Goal: Complete application form: Complete application form

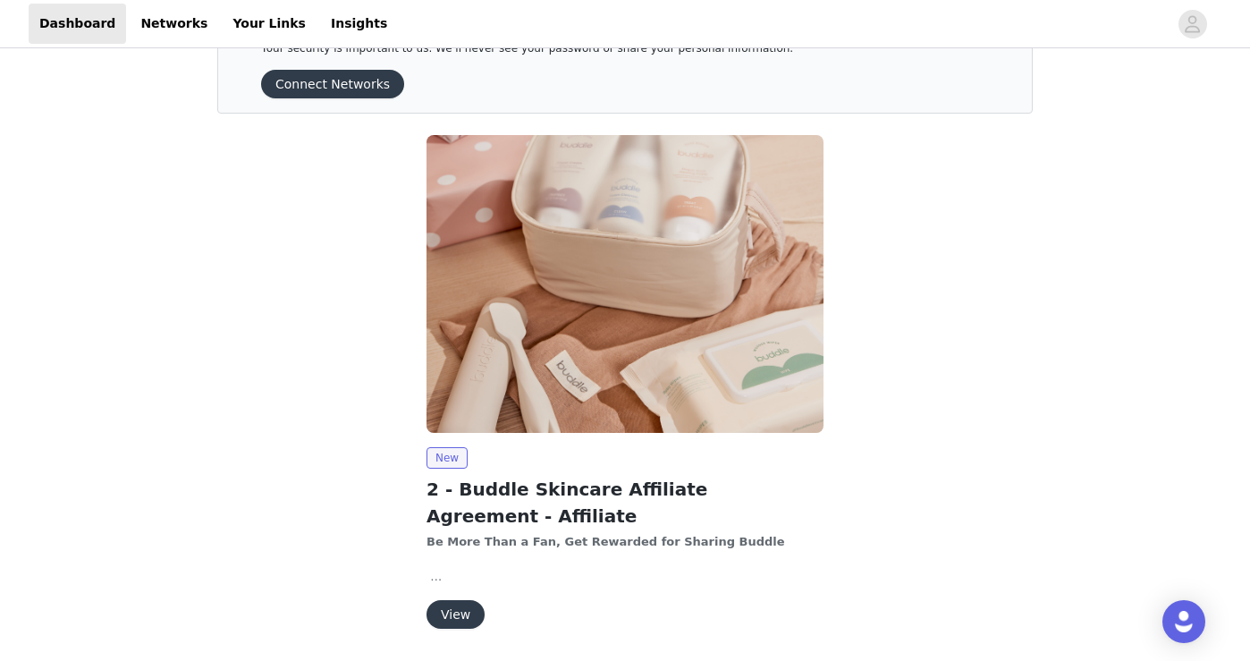
scroll to position [123, 0]
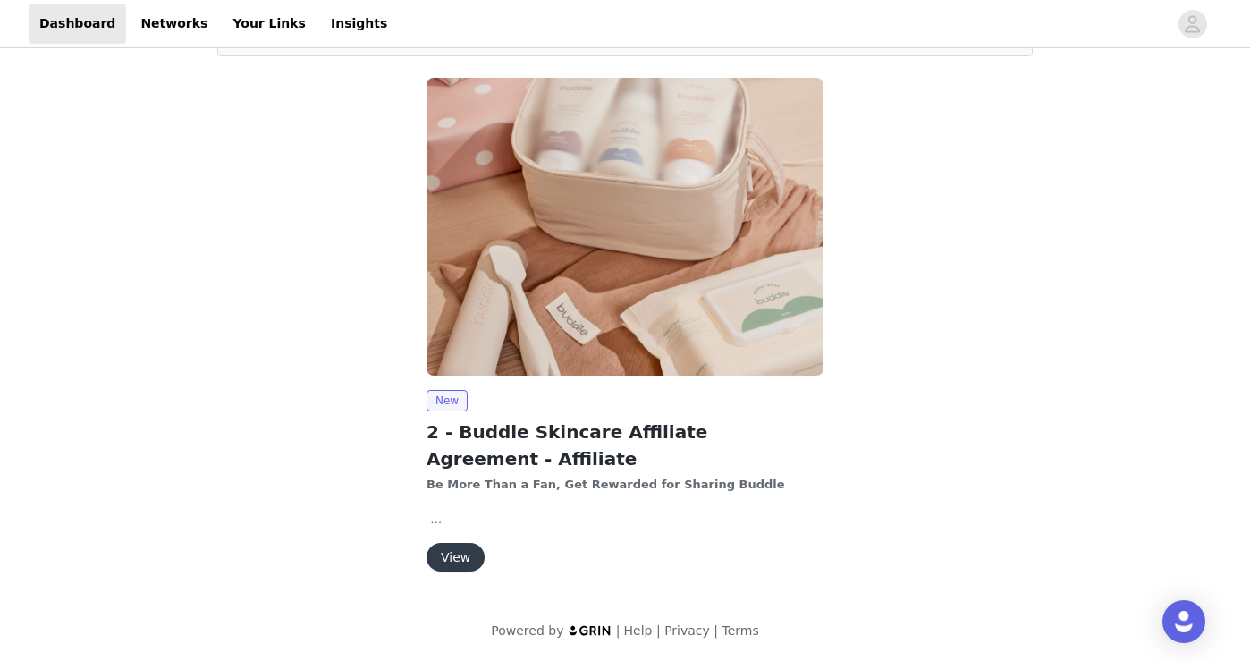
click at [457, 556] on button "View" at bounding box center [456, 557] width 58 height 29
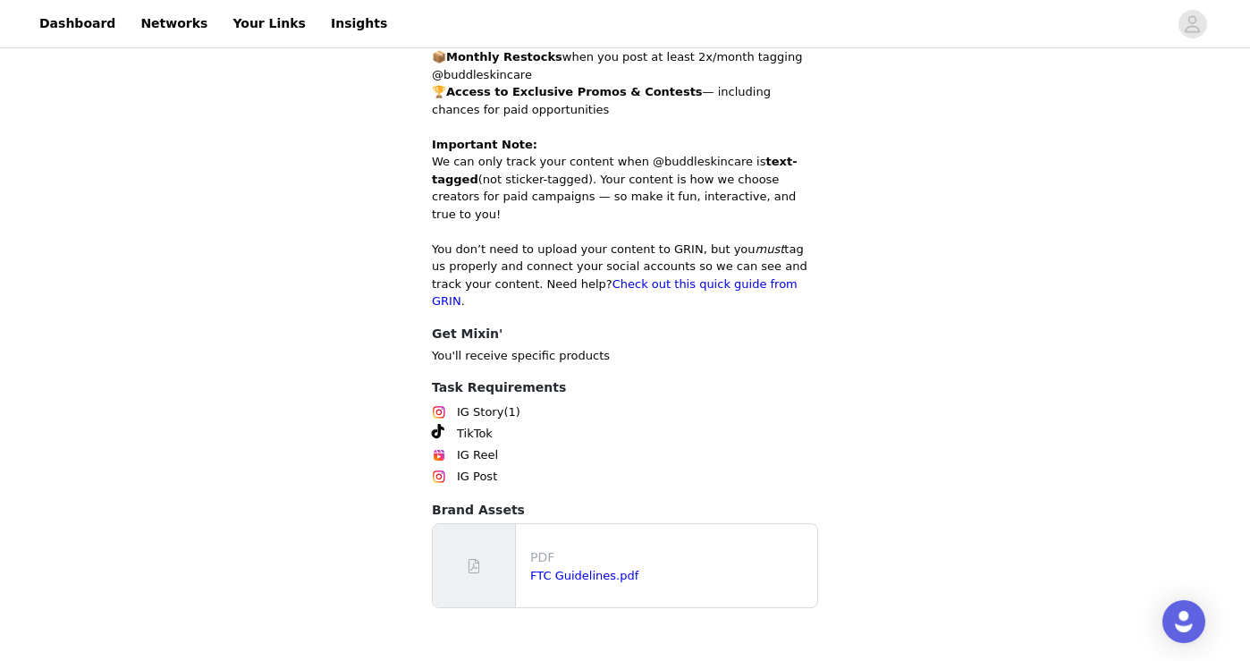
scroll to position [846, 0]
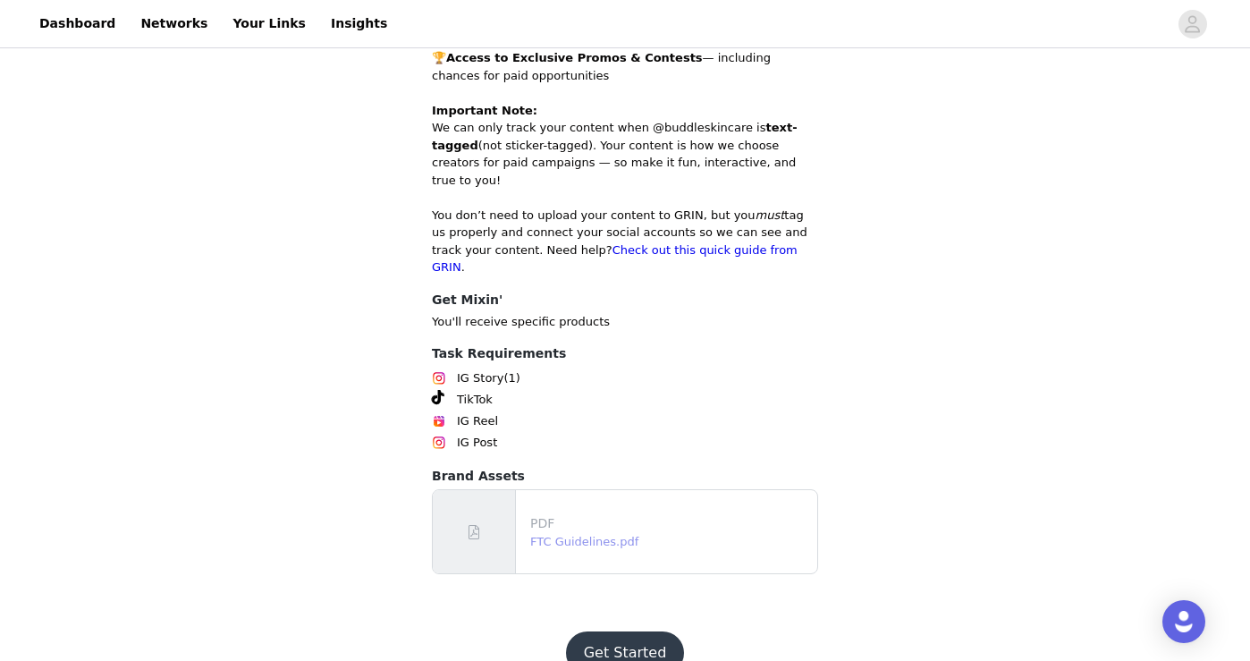
click at [588, 535] on link "FTC Guidelines.pdf" at bounding box center [584, 541] width 108 height 13
click at [614, 631] on button "Get Started" at bounding box center [625, 652] width 119 height 43
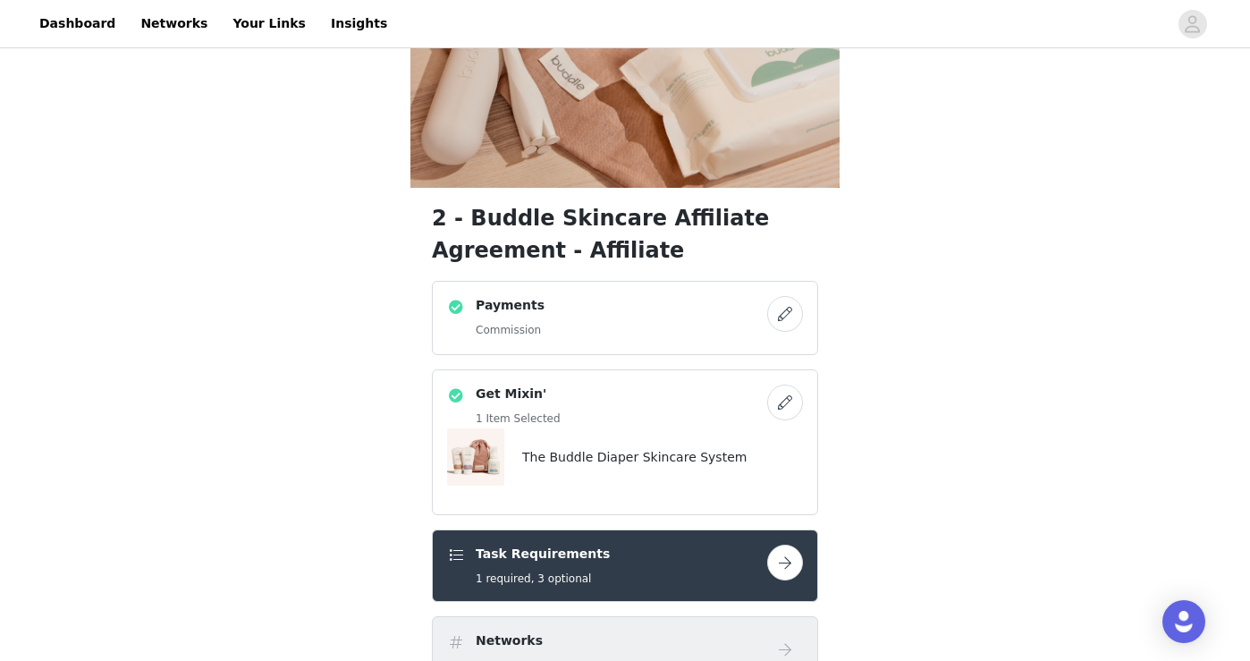
scroll to position [308, 0]
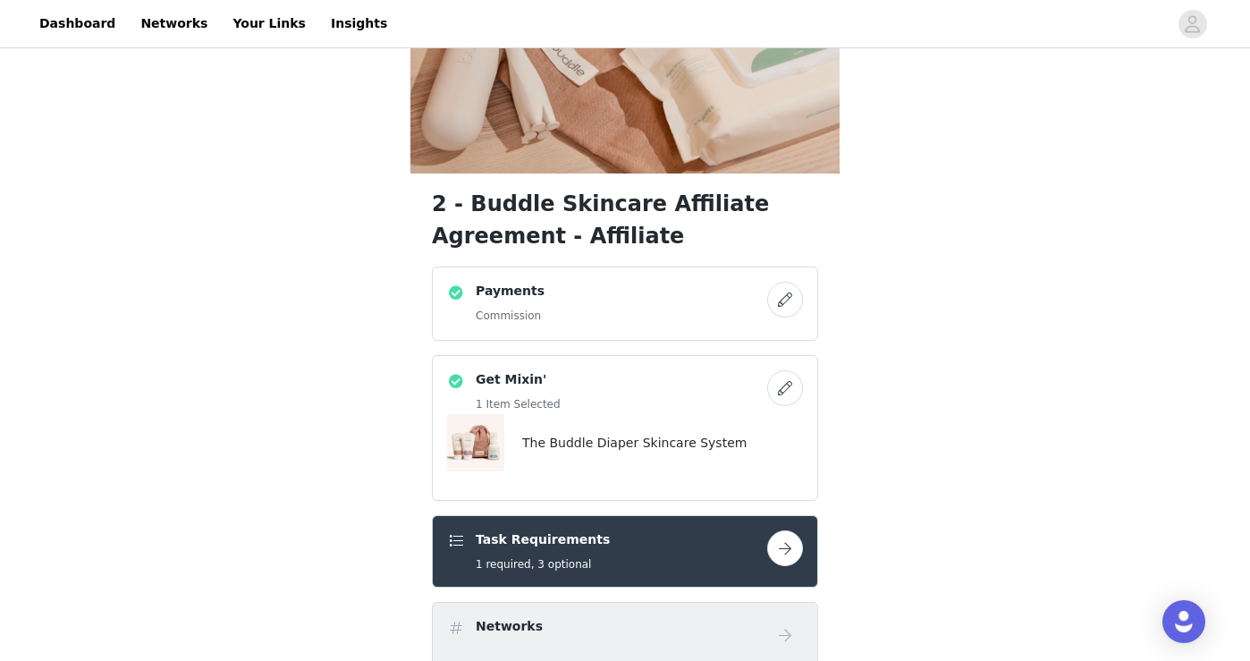
click at [786, 296] on button "button" at bounding box center [785, 300] width 36 height 36
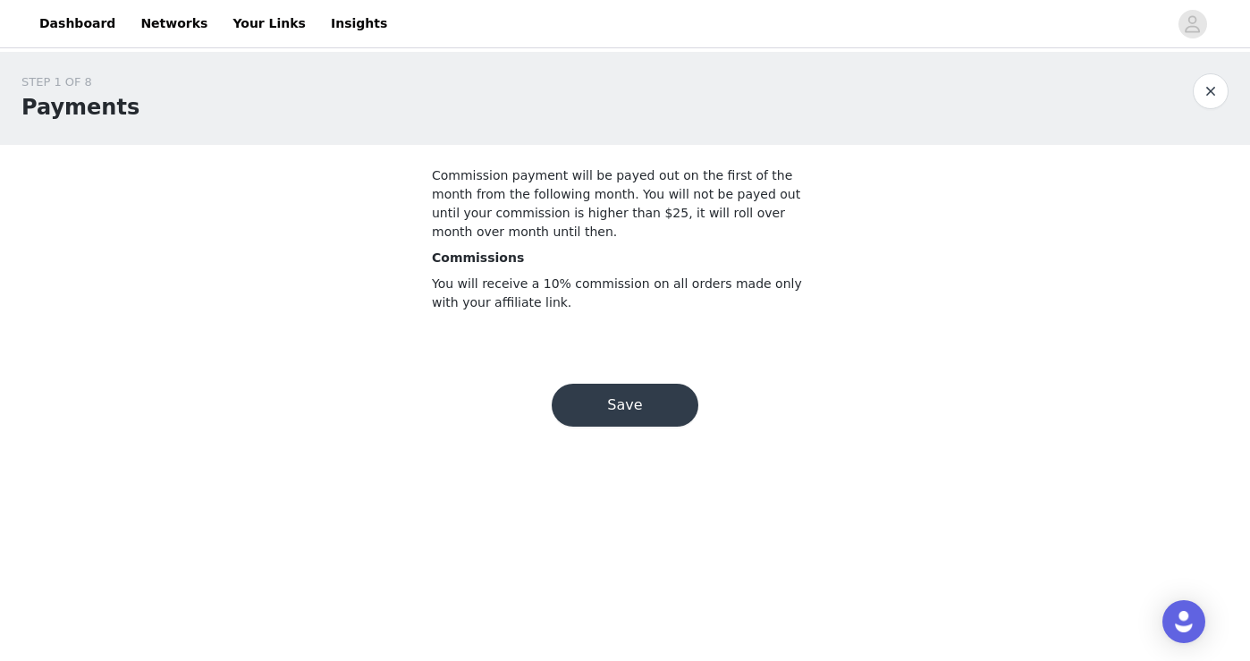
click at [632, 407] on button "Save" at bounding box center [625, 405] width 147 height 43
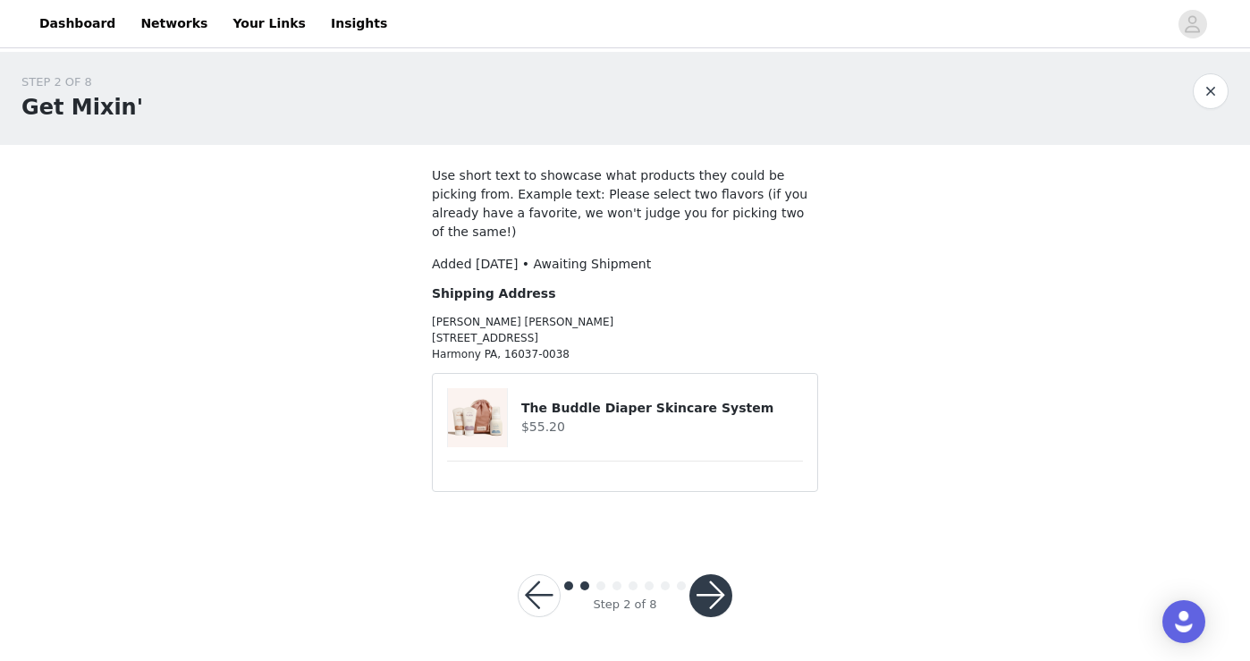
click at [714, 574] on button "button" at bounding box center [711, 595] width 43 height 43
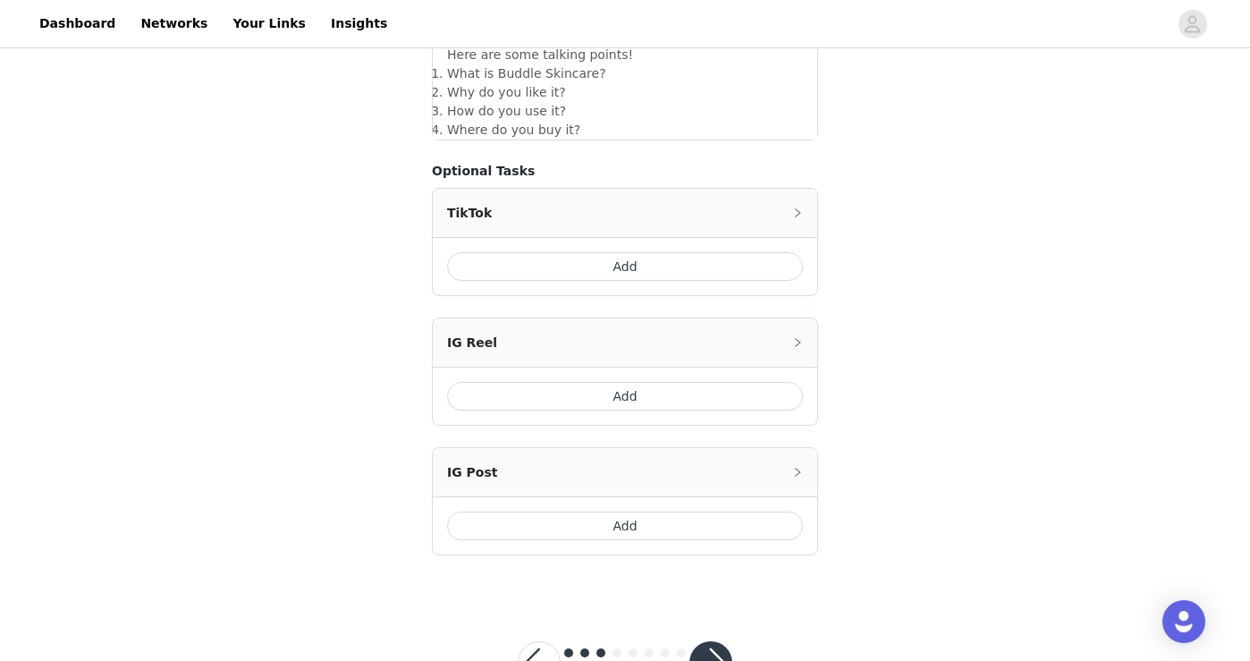
scroll to position [970, 0]
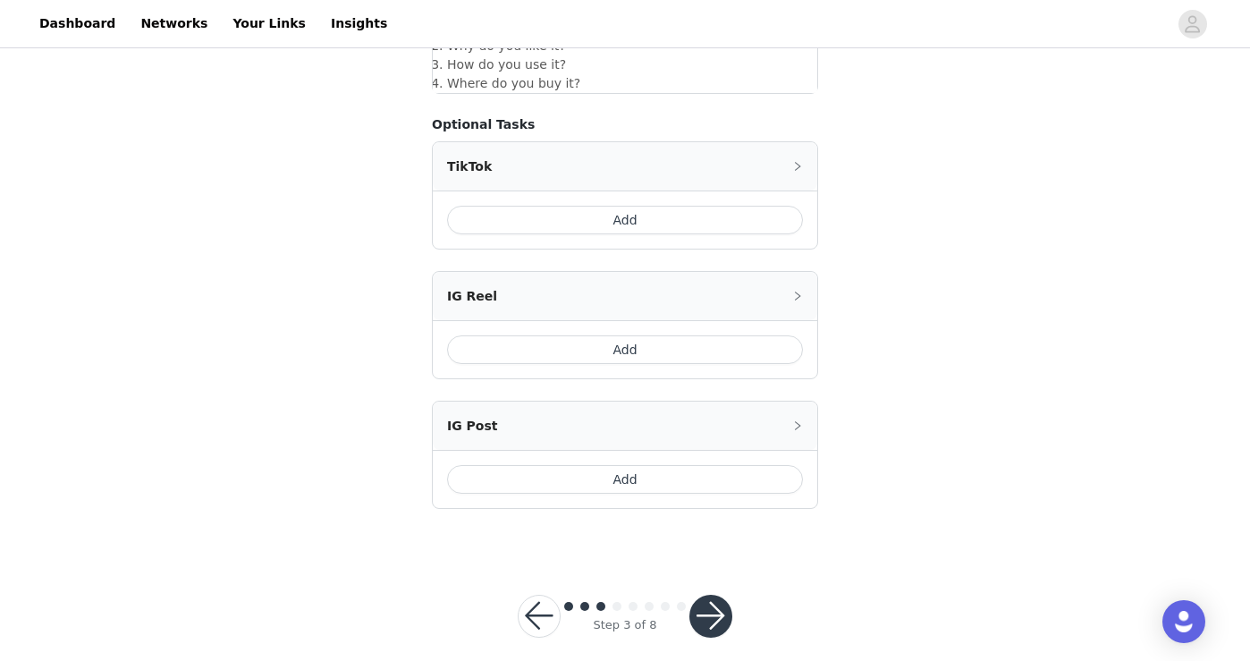
click at [543, 595] on button "button" at bounding box center [539, 616] width 43 height 43
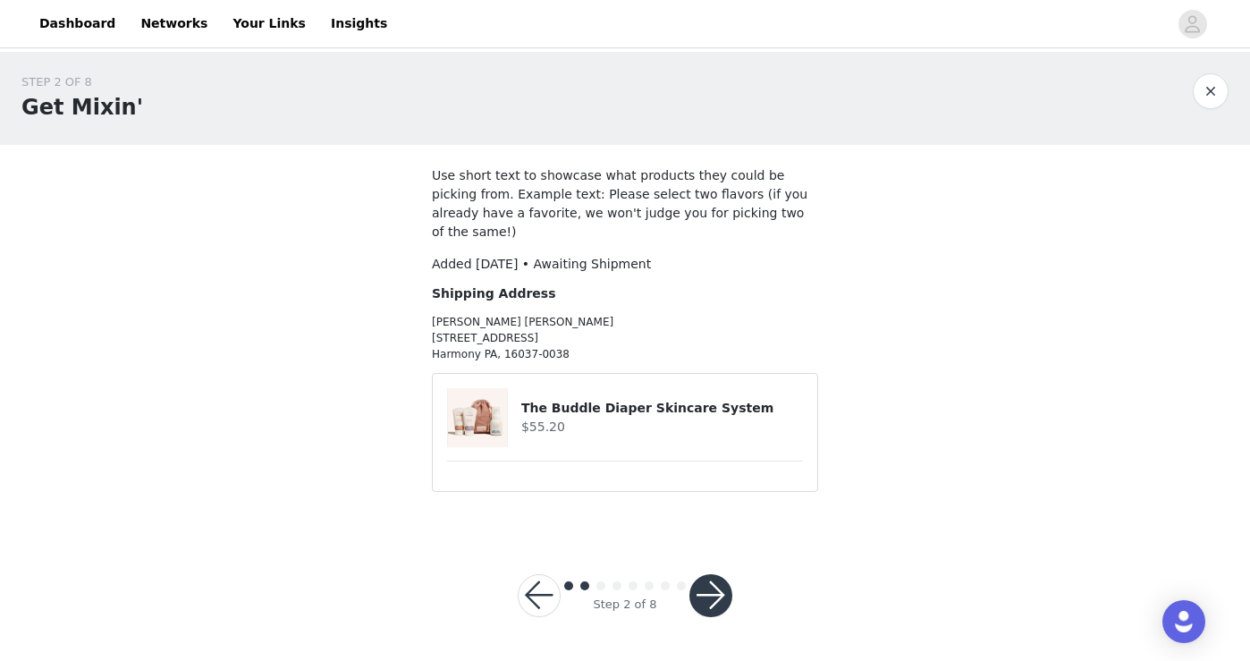
click at [557, 399] on h4 "The Buddle Diaper Skincare System" at bounding box center [662, 408] width 282 height 19
click at [470, 395] on img at bounding box center [477, 417] width 59 height 59
click at [714, 574] on button "button" at bounding box center [711, 595] width 43 height 43
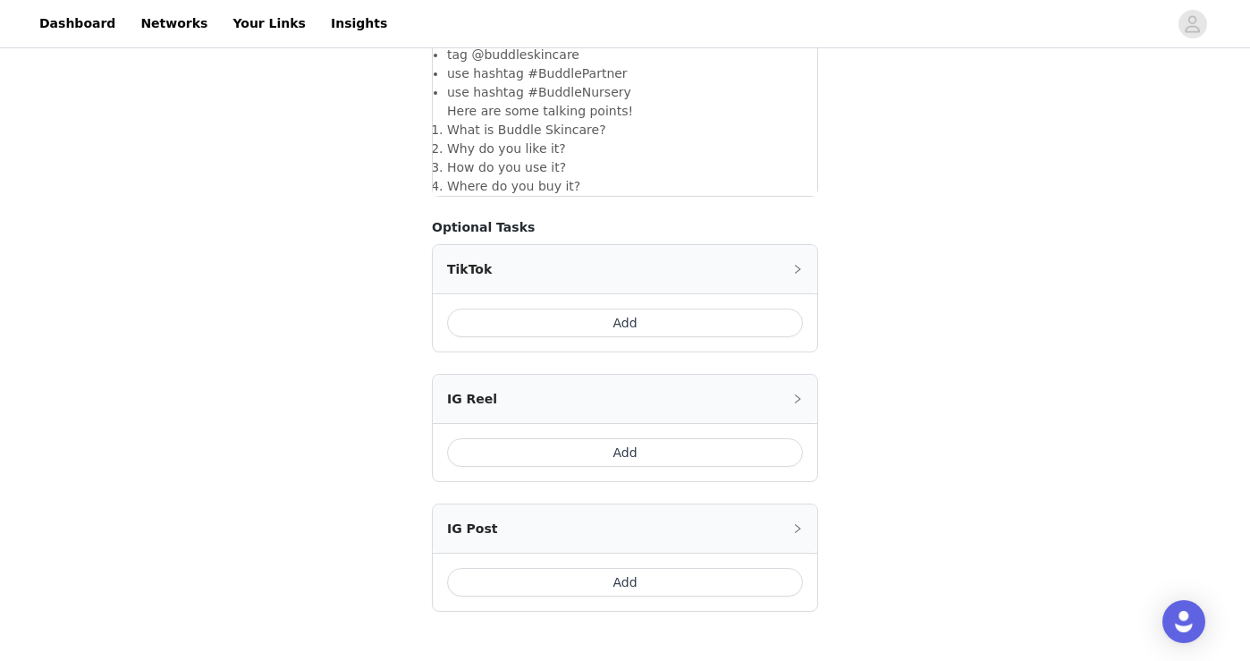
scroll to position [970, 0]
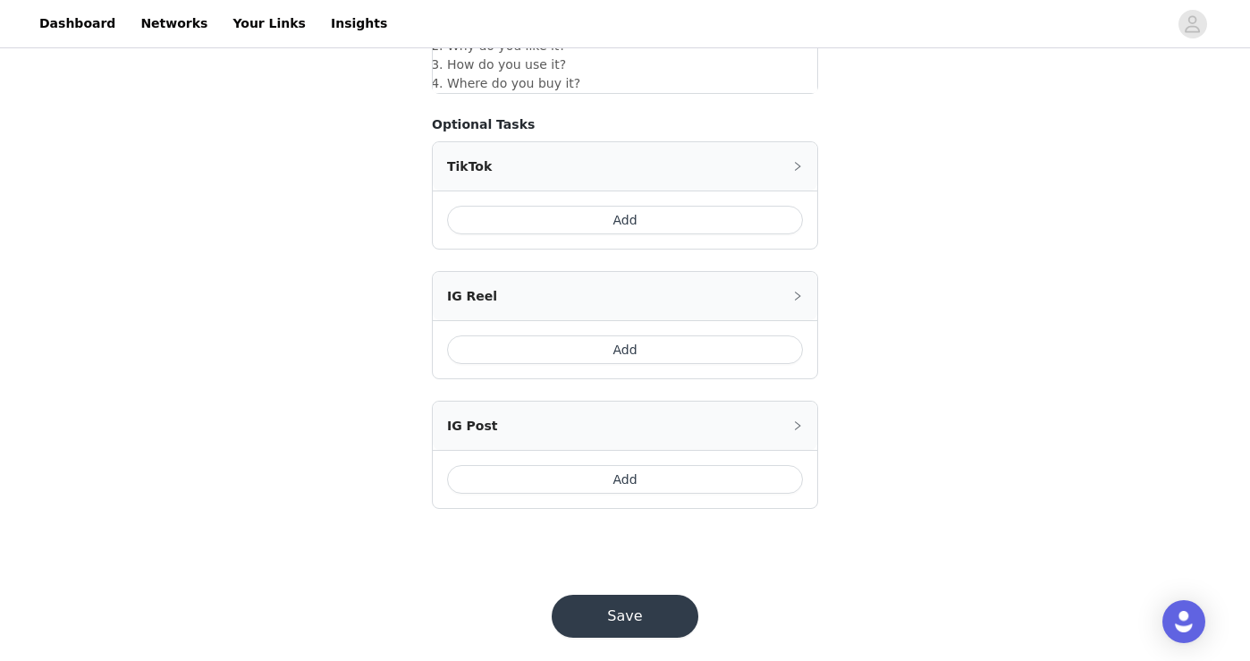
click at [620, 595] on button "Save" at bounding box center [625, 616] width 147 height 43
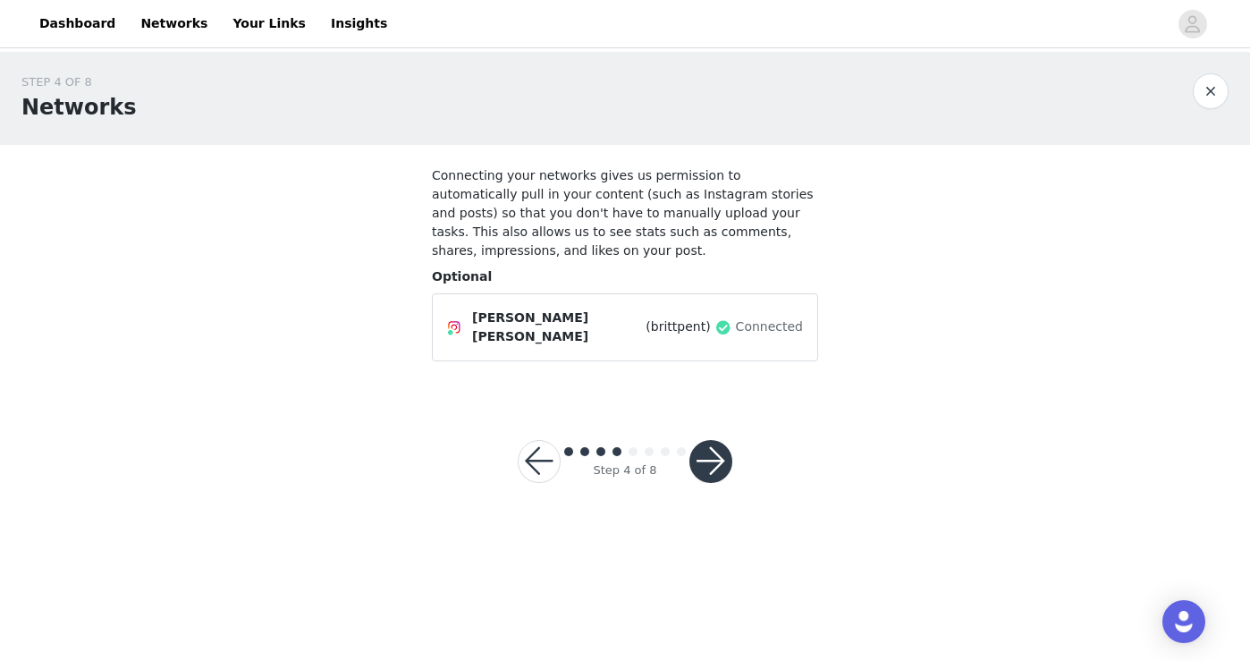
click at [715, 464] on button "button" at bounding box center [711, 461] width 43 height 43
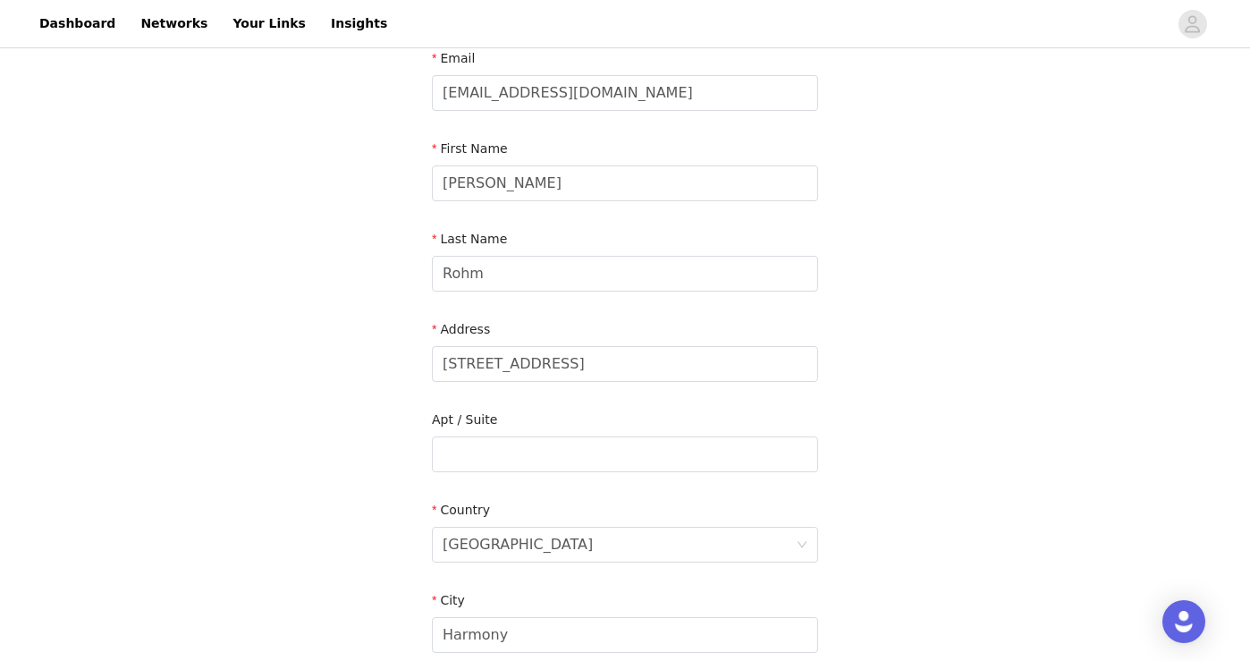
scroll to position [123, 0]
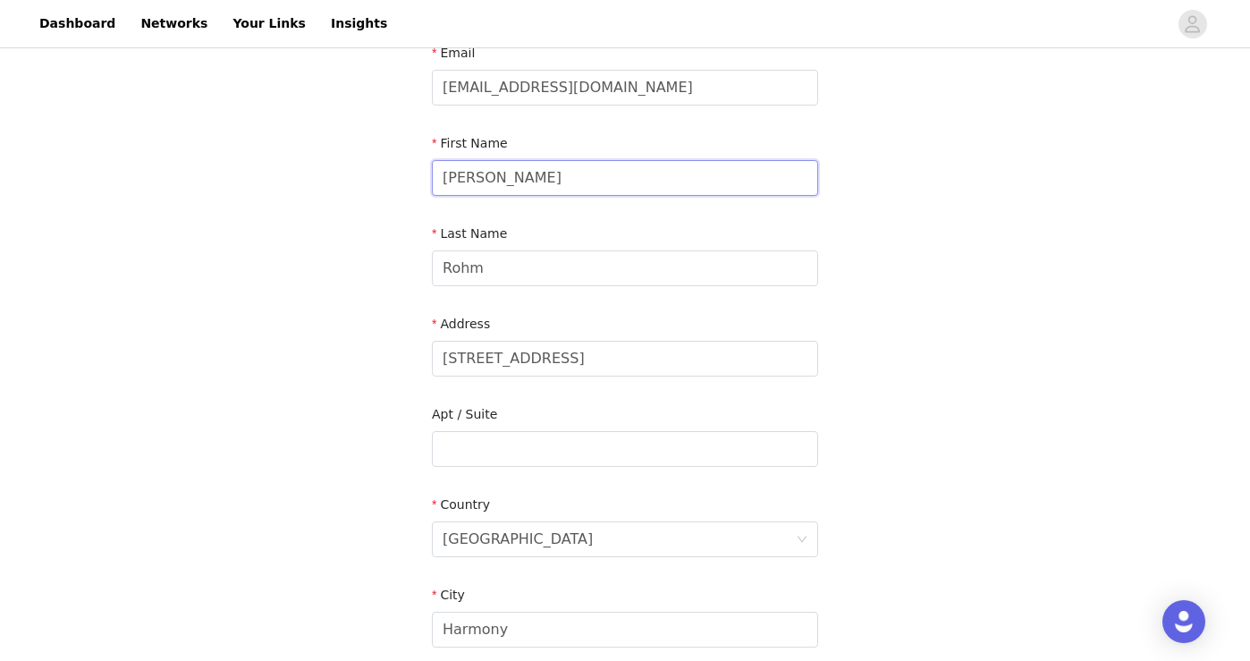
click at [555, 176] on input "Brittany Pent" at bounding box center [625, 178] width 386 height 36
type input "Brittany"
click at [884, 257] on div "STEP 5 OF 8 Shipping Information Email Brittany.pent94@me.com First Name Britta…" at bounding box center [625, 448] width 1250 height 1039
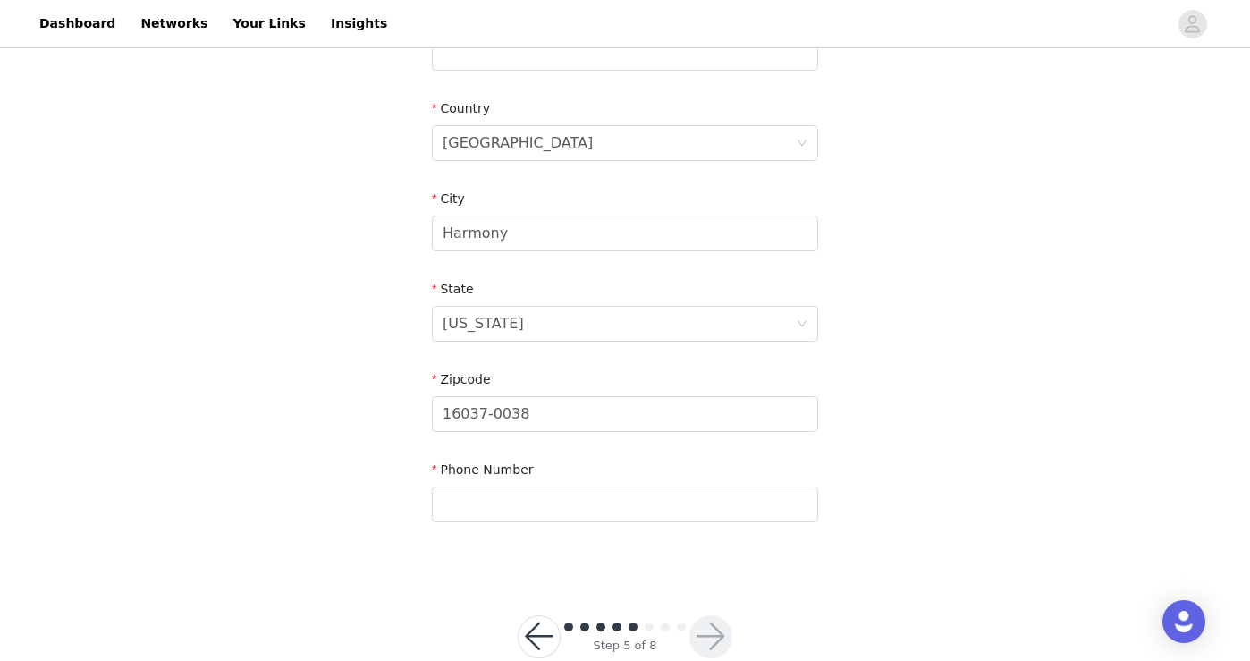
scroll to position [558, 0]
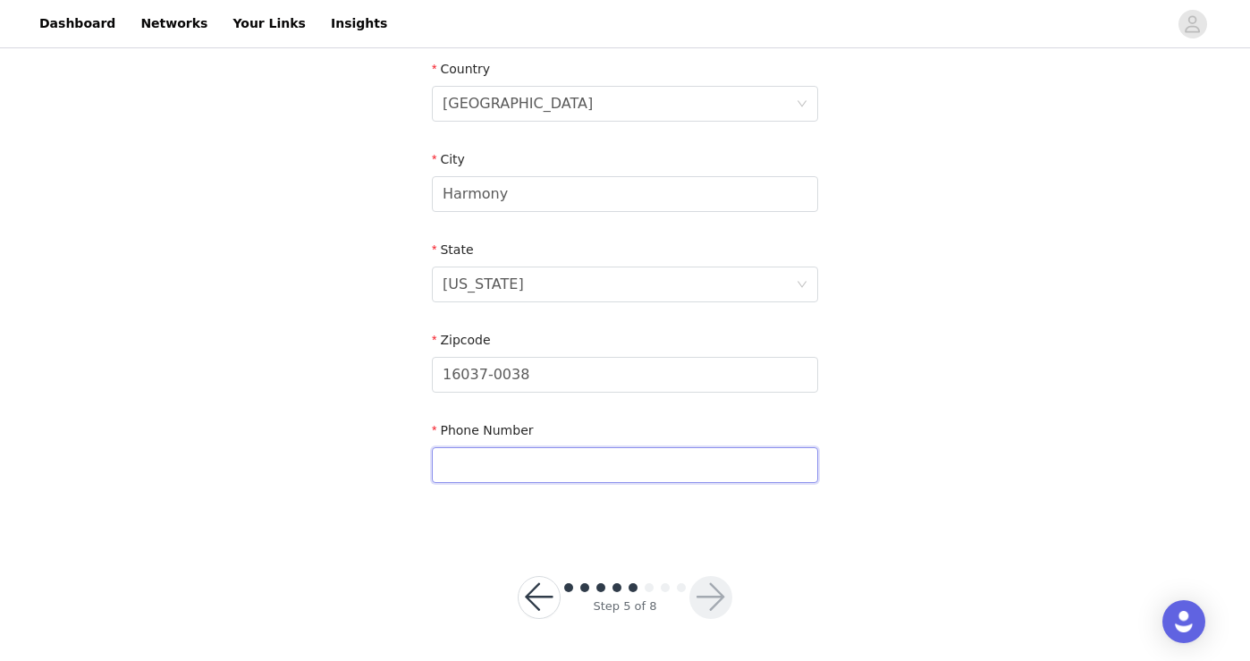
click at [601, 469] on input "text" at bounding box center [625, 465] width 386 height 36
type input "4127157306"
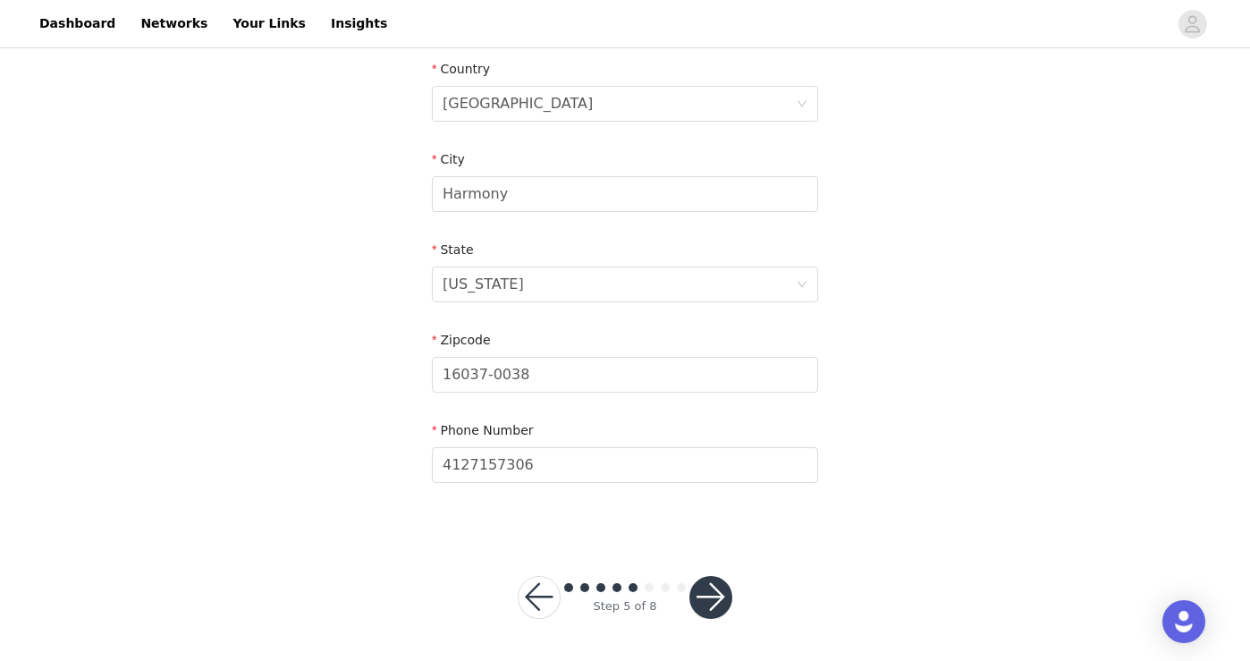
click at [708, 581] on button "button" at bounding box center [711, 597] width 43 height 43
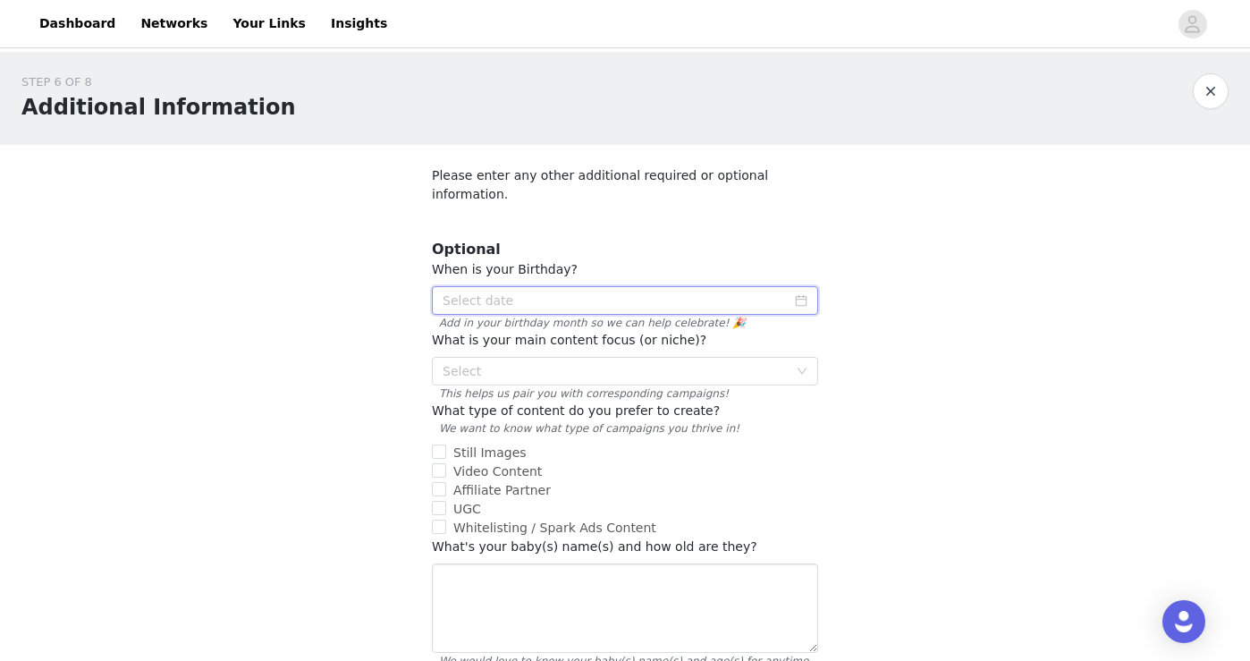
click at [787, 286] on input at bounding box center [625, 300] width 386 height 29
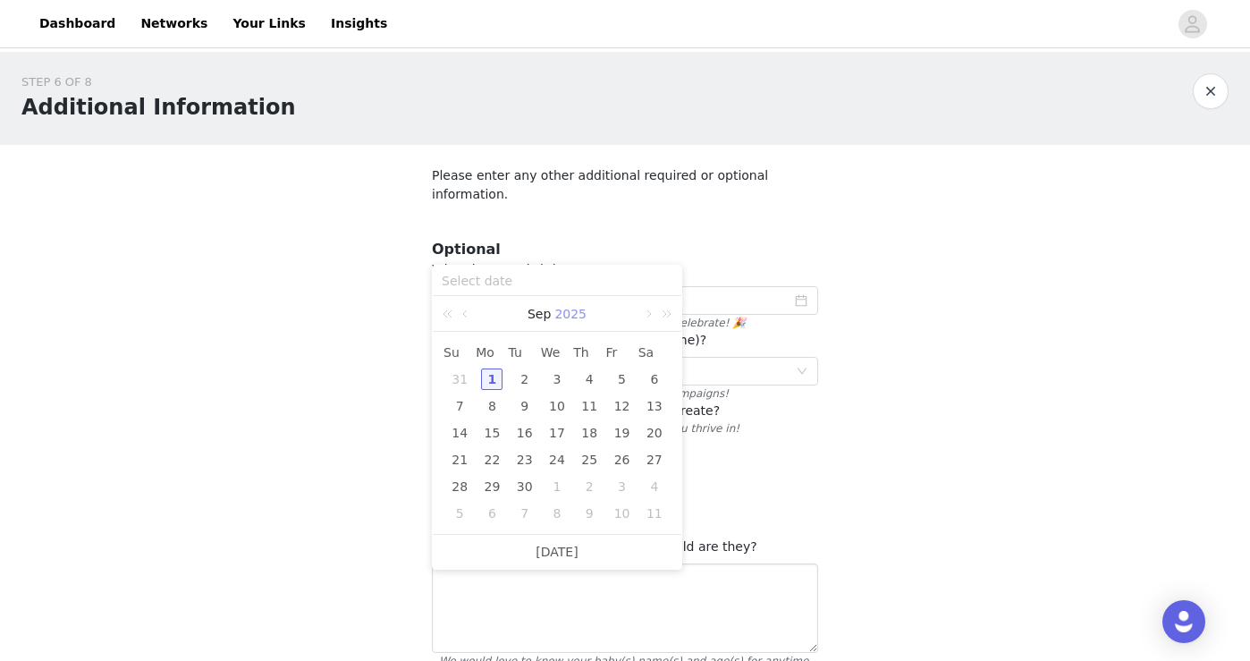
click at [553, 307] on link "2025" at bounding box center [571, 314] width 36 height 36
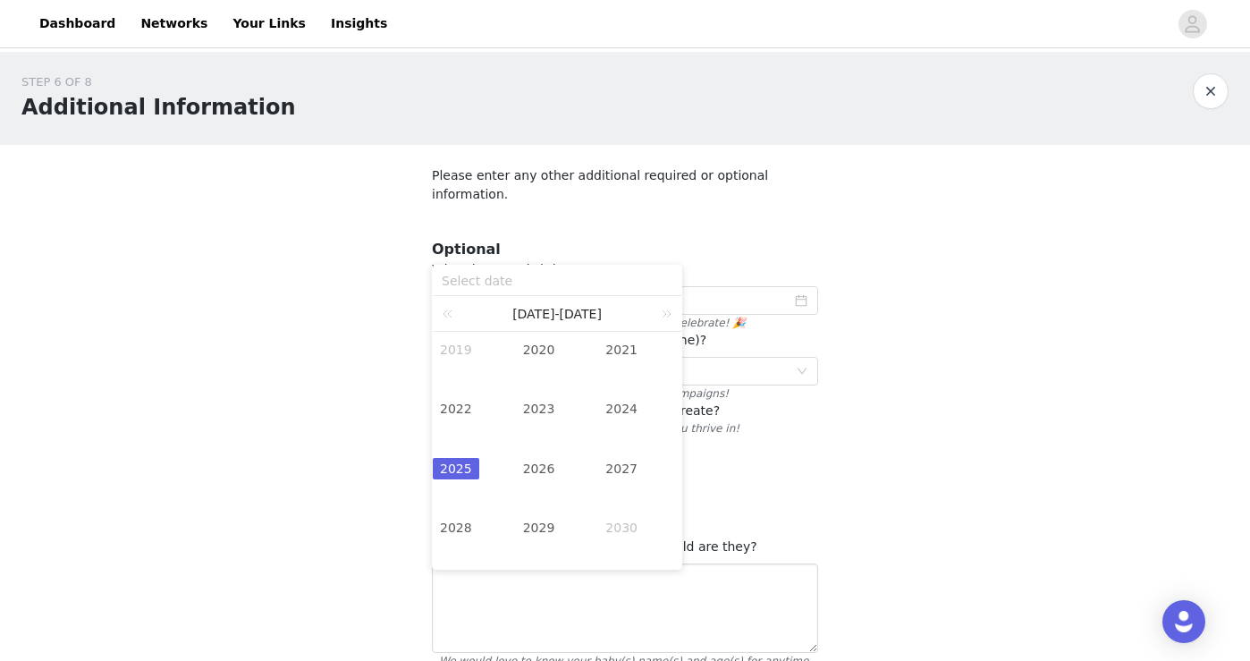
scroll to position [2, 0]
click at [542, 309] on span "2020-2029" at bounding box center [556, 312] width 89 height 14
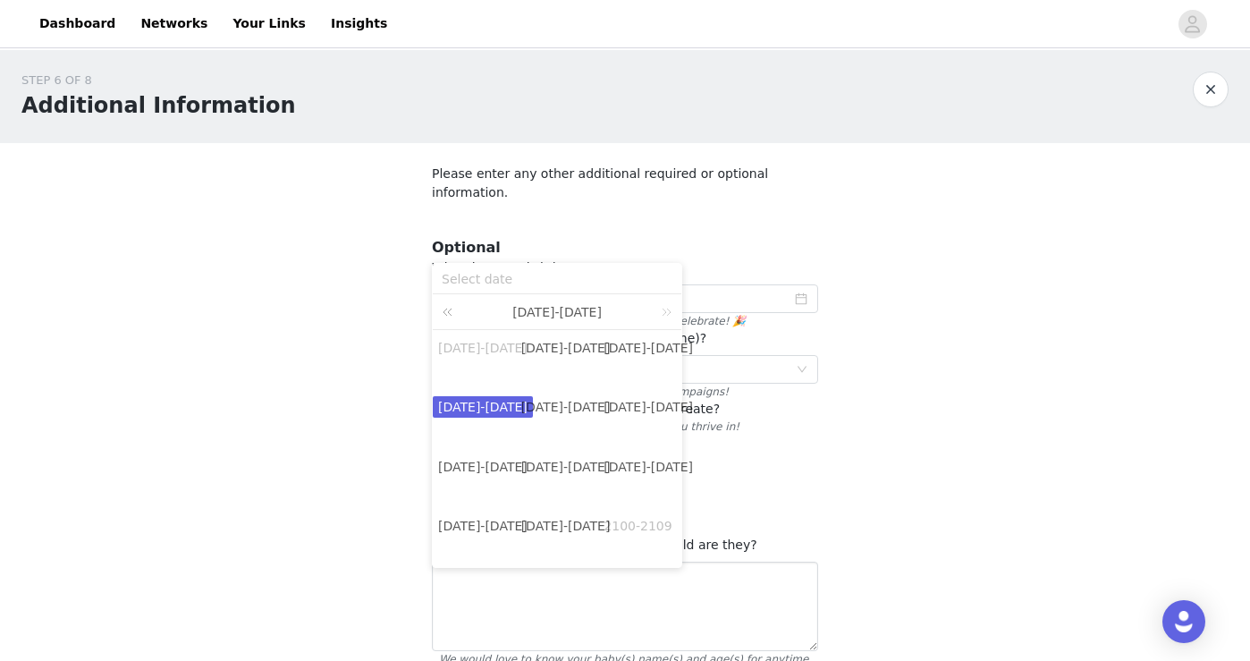
click at [448, 312] on link at bounding box center [450, 311] width 23 height 35
click at [572, 528] on link "1990-1999" at bounding box center [566, 525] width 100 height 21
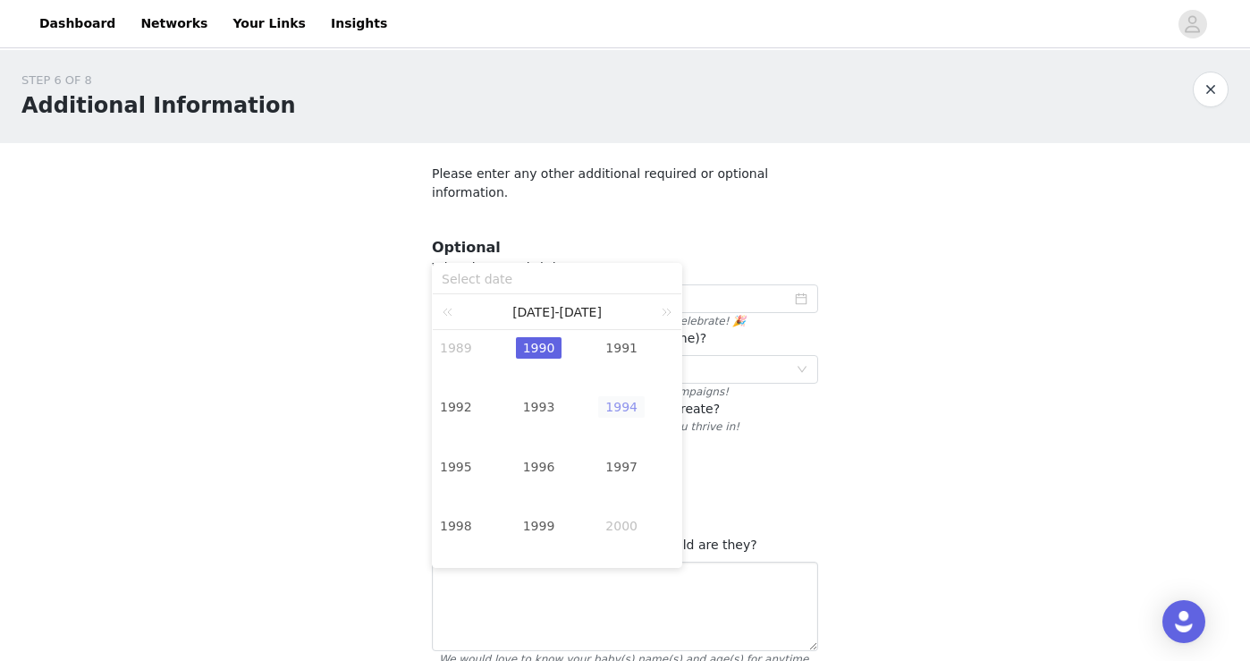
click at [628, 402] on link "1994" at bounding box center [621, 406] width 47 height 21
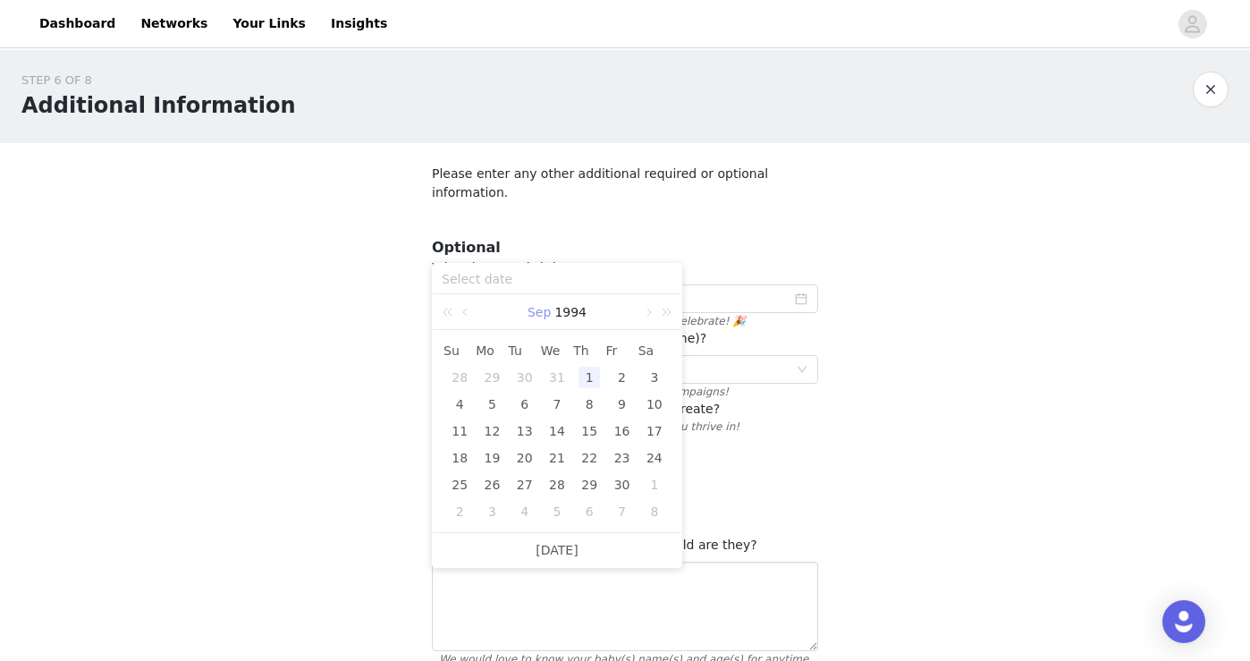
click at [537, 314] on link "Sep" at bounding box center [539, 312] width 27 height 36
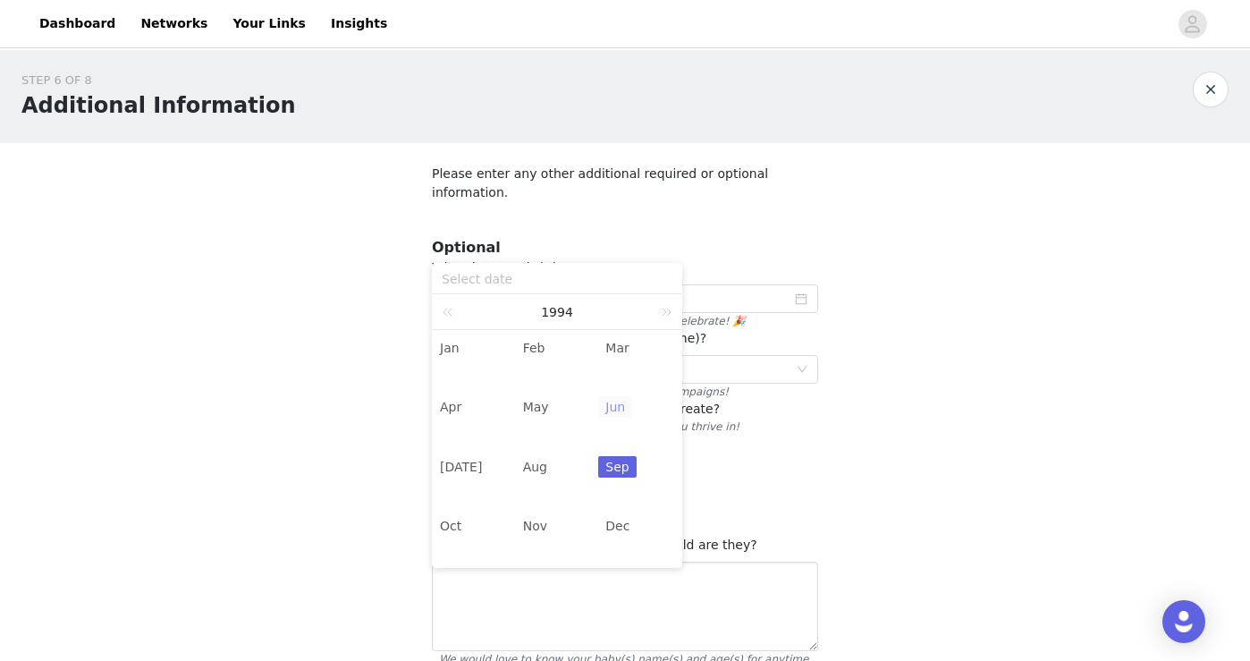
click at [616, 406] on link "Jun" at bounding box center [615, 406] width 34 height 21
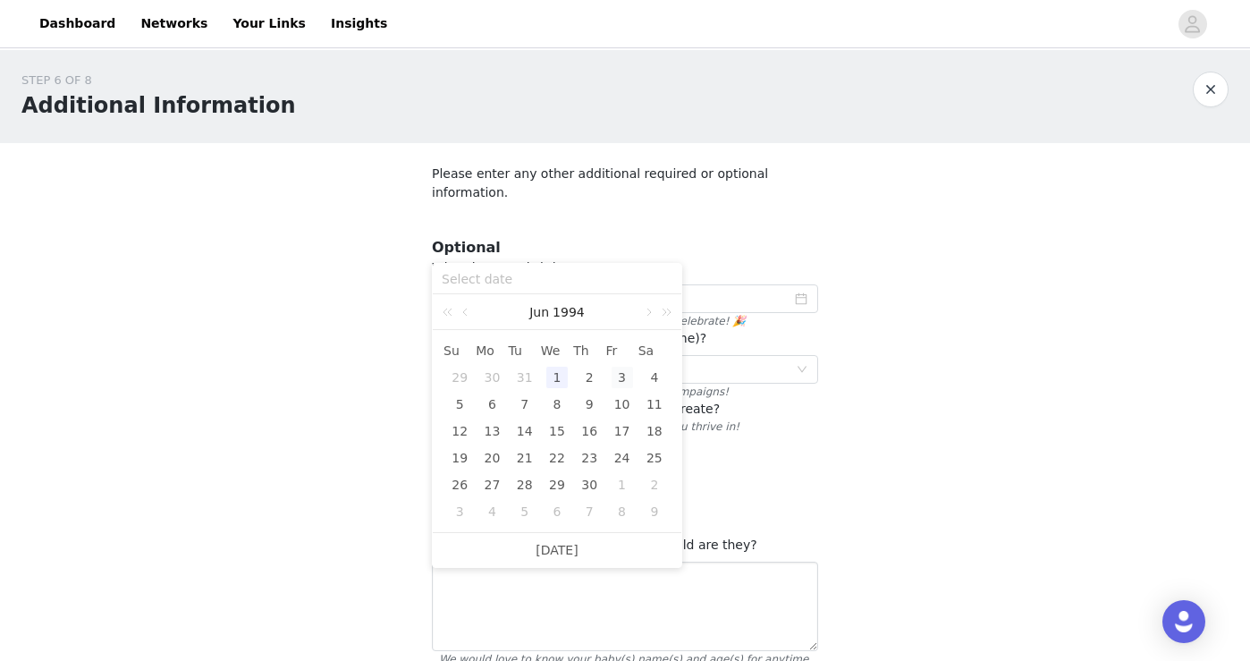
click at [620, 373] on div "3" at bounding box center [622, 377] width 21 height 21
type input "1994-06-03"
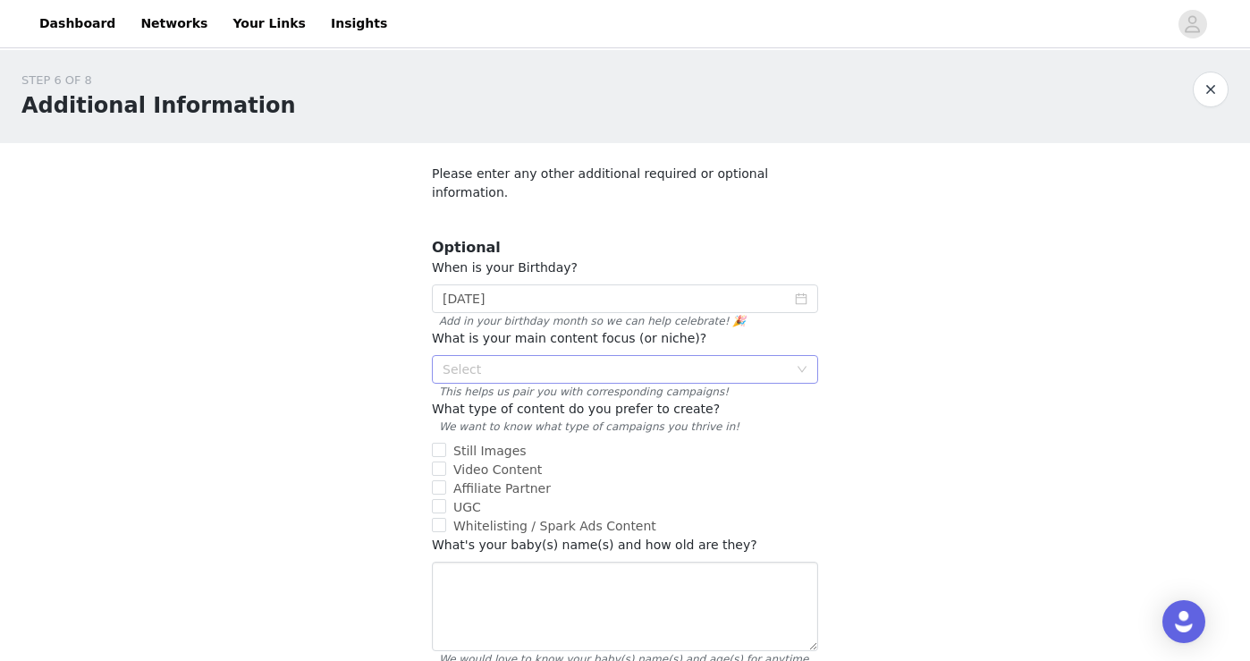
click at [680, 360] on div "Select" at bounding box center [615, 369] width 345 height 18
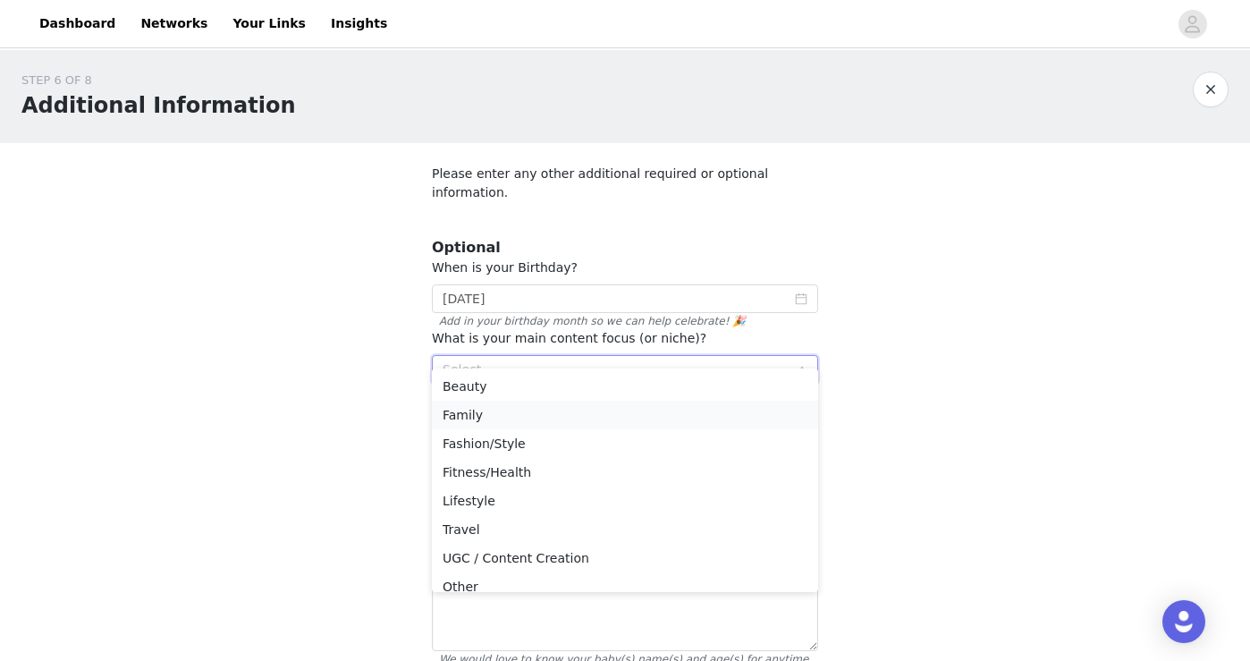
scroll to position [13, 0]
click at [653, 496] on li "Lifestyle" at bounding box center [625, 488] width 386 height 29
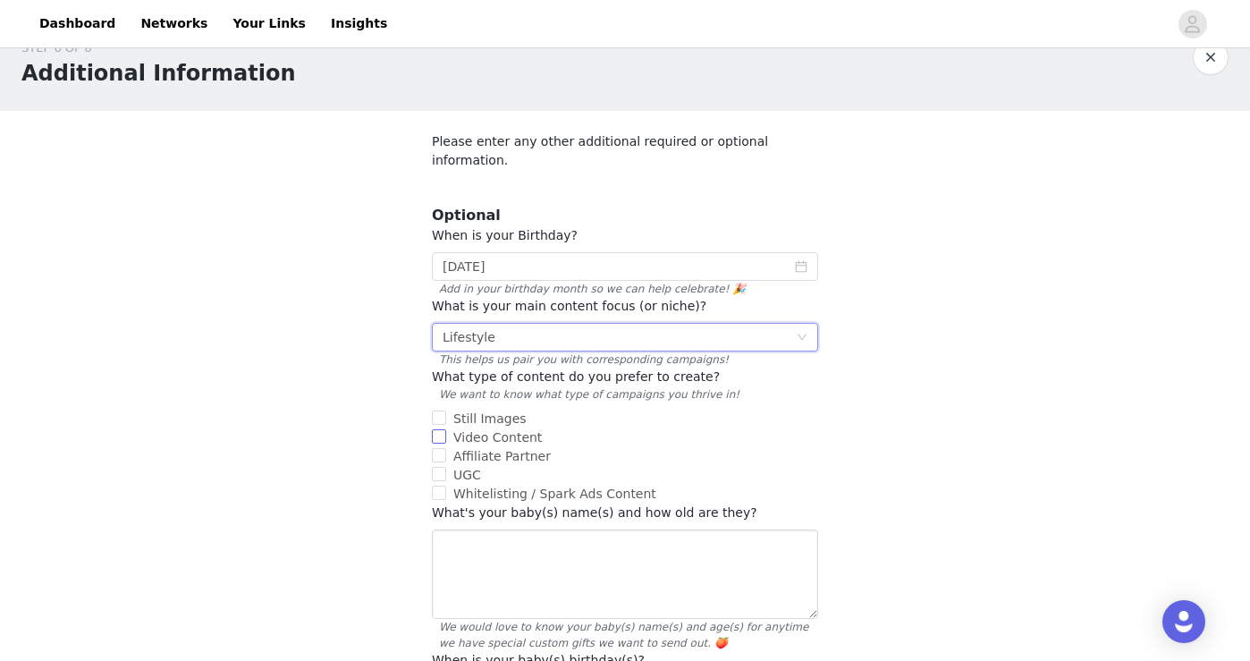
scroll to position [36, 0]
click at [489, 410] on span "Still Images" at bounding box center [490, 417] width 88 height 14
click at [446, 409] on input "Still Images" at bounding box center [439, 416] width 14 height 14
checkbox input "true"
click at [483, 428] on span "Video Content" at bounding box center [497, 435] width 103 height 14
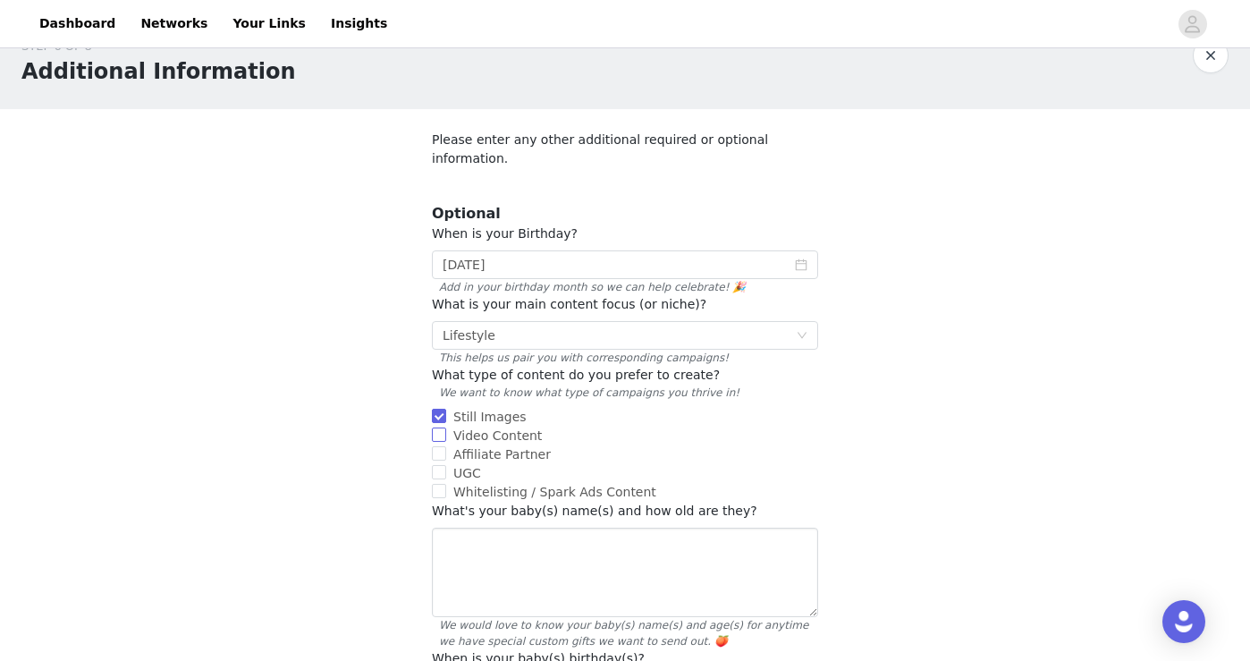
click at [446, 428] on input "Video Content" at bounding box center [439, 435] width 14 height 14
checkbox input "true"
click at [487, 447] on span "Affiliate Partner" at bounding box center [502, 454] width 112 height 14
click at [446, 446] on input "Affiliate Partner" at bounding box center [439, 453] width 14 height 14
checkbox input "true"
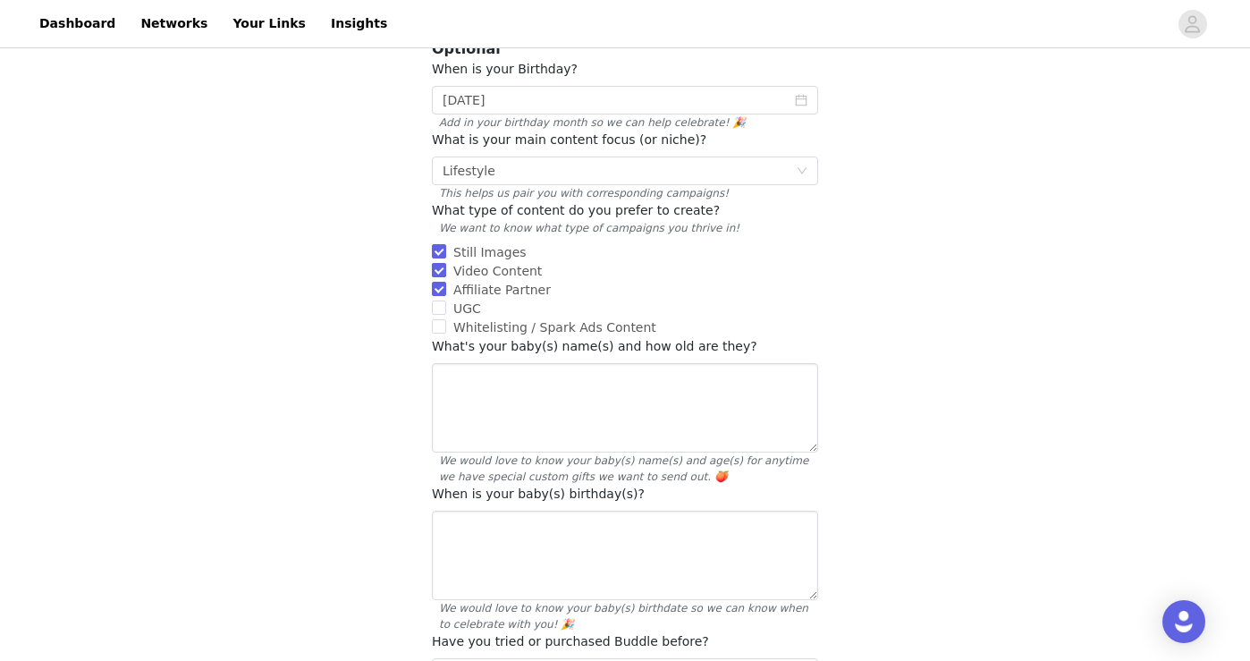
scroll to position [226, 0]
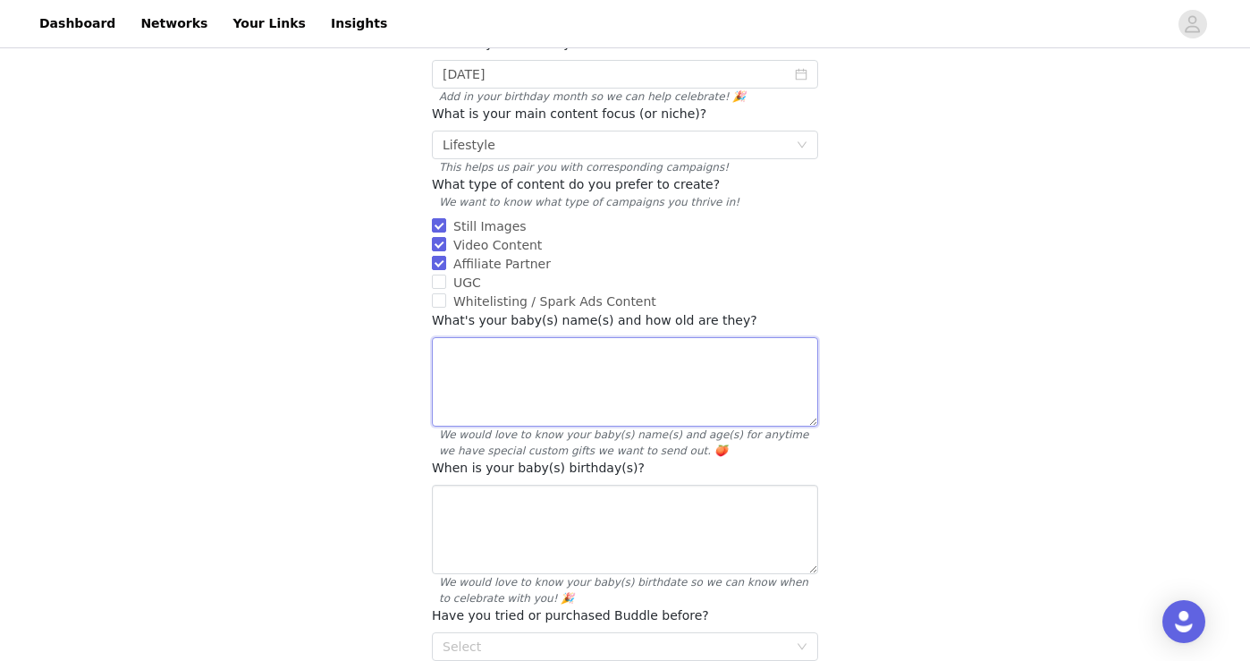
click at [689, 358] on textarea at bounding box center [625, 381] width 386 height 89
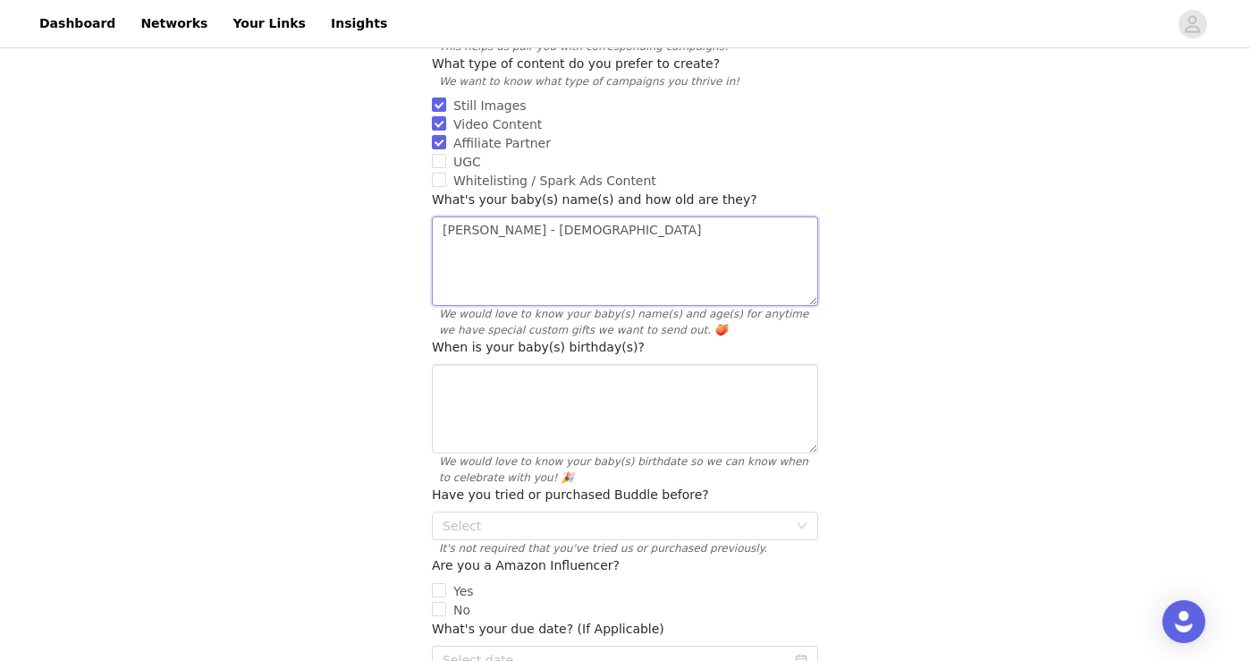
scroll to position [364, 0]
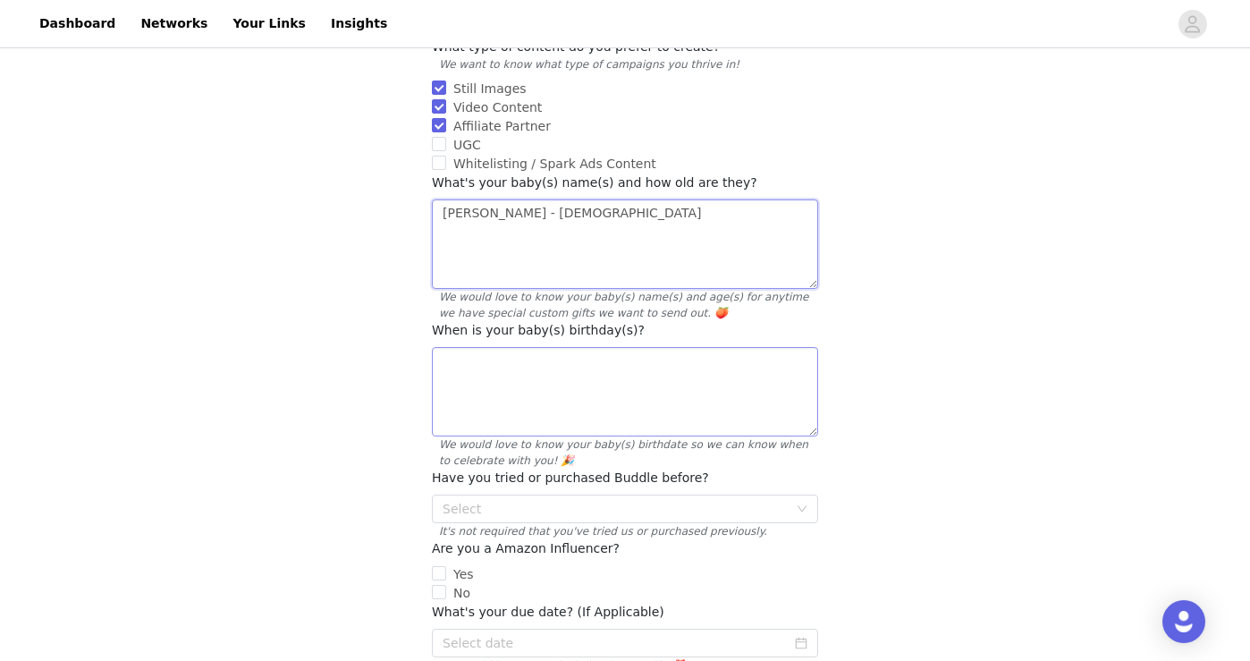
type textarea "Freddi Jean - 7 months old"
click at [644, 372] on textarea at bounding box center [625, 391] width 386 height 89
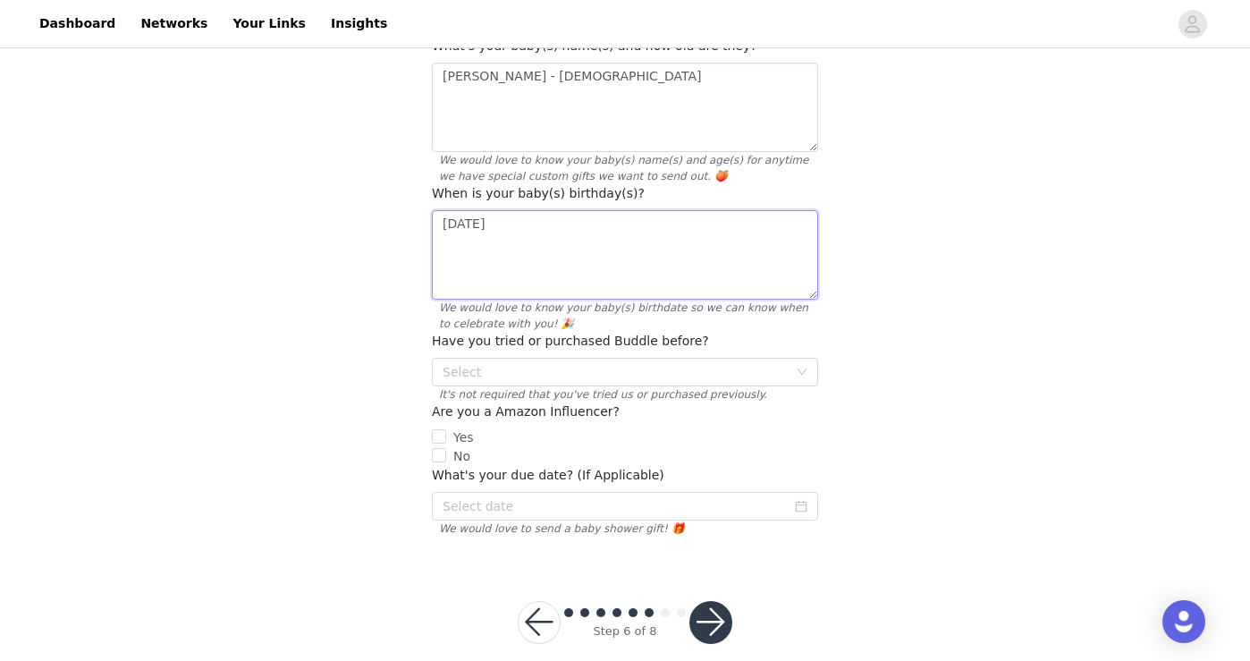
scroll to position [507, 0]
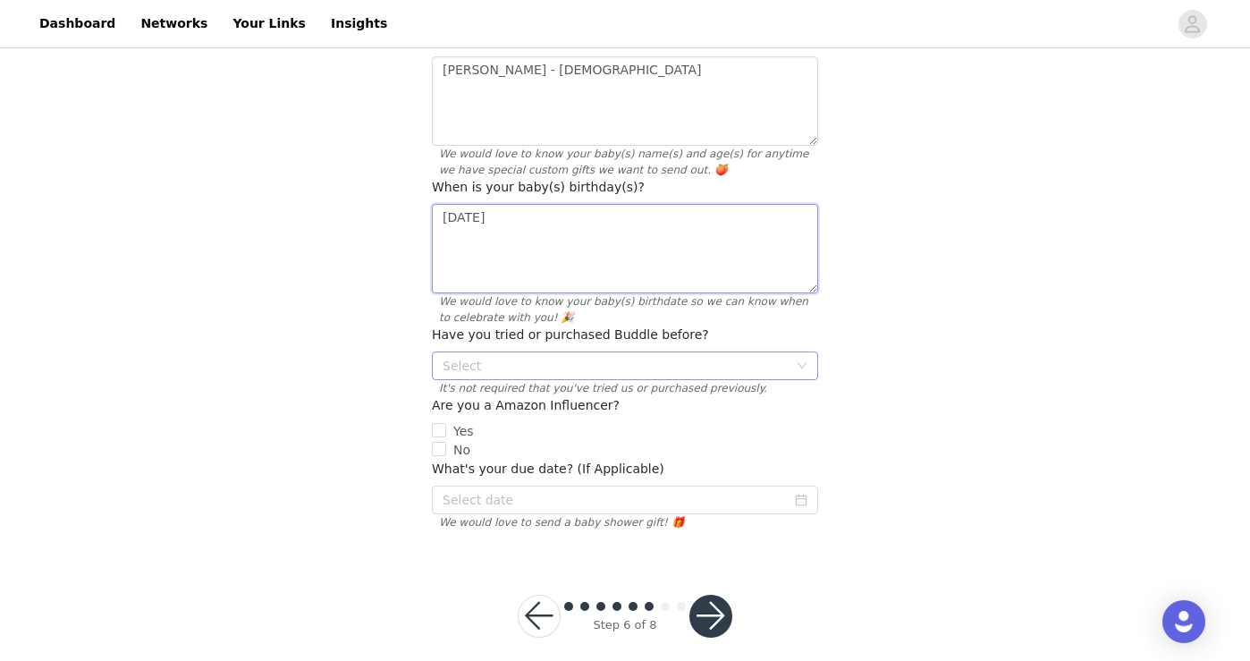
click at [742, 357] on div "Select" at bounding box center [615, 366] width 345 height 18
type textarea "January 15th, 2025"
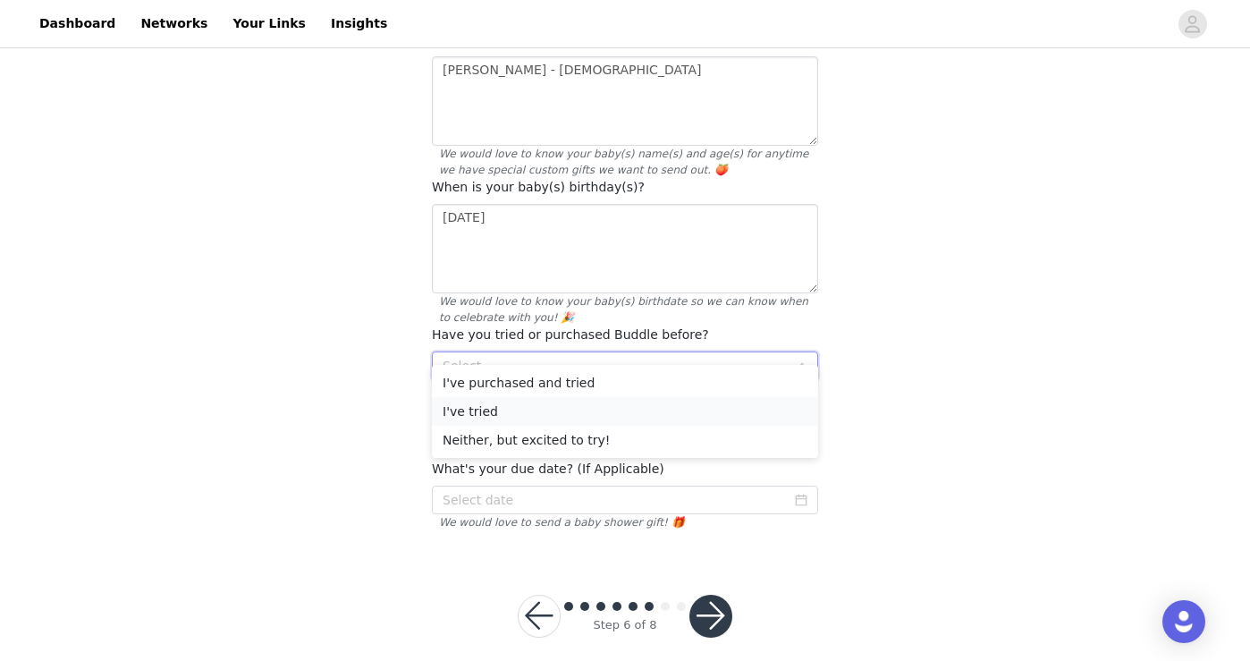
click at [623, 416] on li "I've tried" at bounding box center [625, 411] width 386 height 29
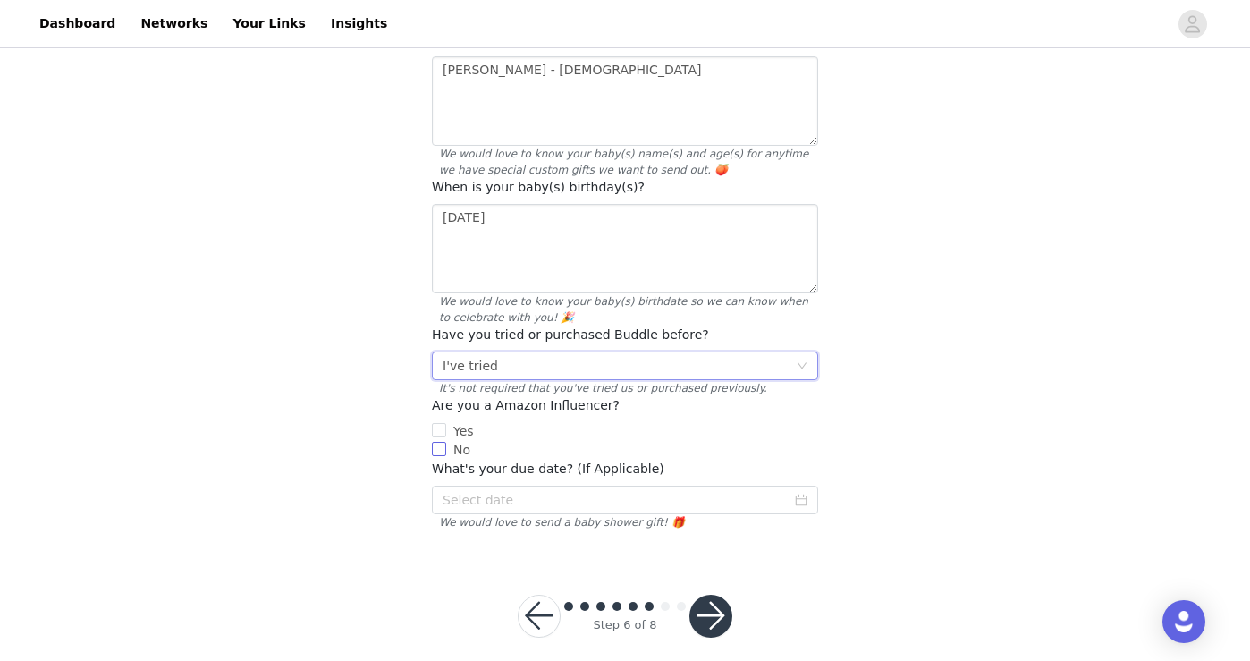
click at [443, 442] on input "No" at bounding box center [439, 449] width 14 height 14
checkbox input "true"
click at [707, 604] on button "button" at bounding box center [711, 616] width 43 height 43
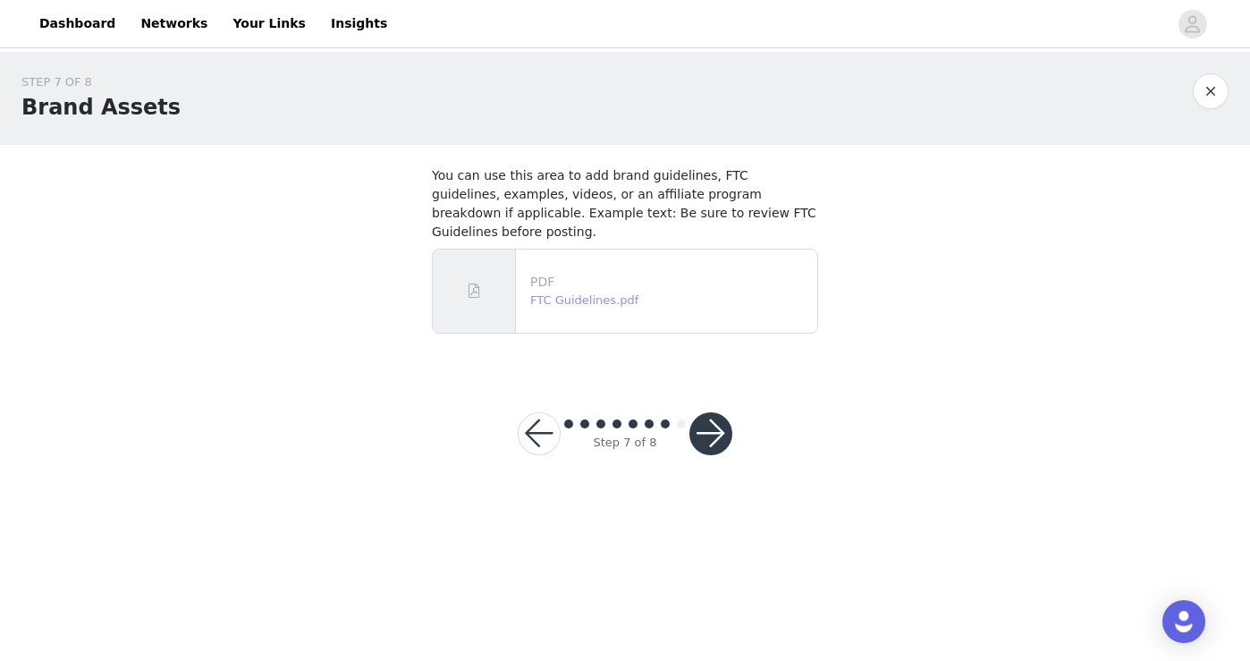
click at [607, 293] on link "FTC Guidelines.pdf" at bounding box center [584, 299] width 108 height 13
click at [717, 412] on button "button" at bounding box center [711, 433] width 43 height 43
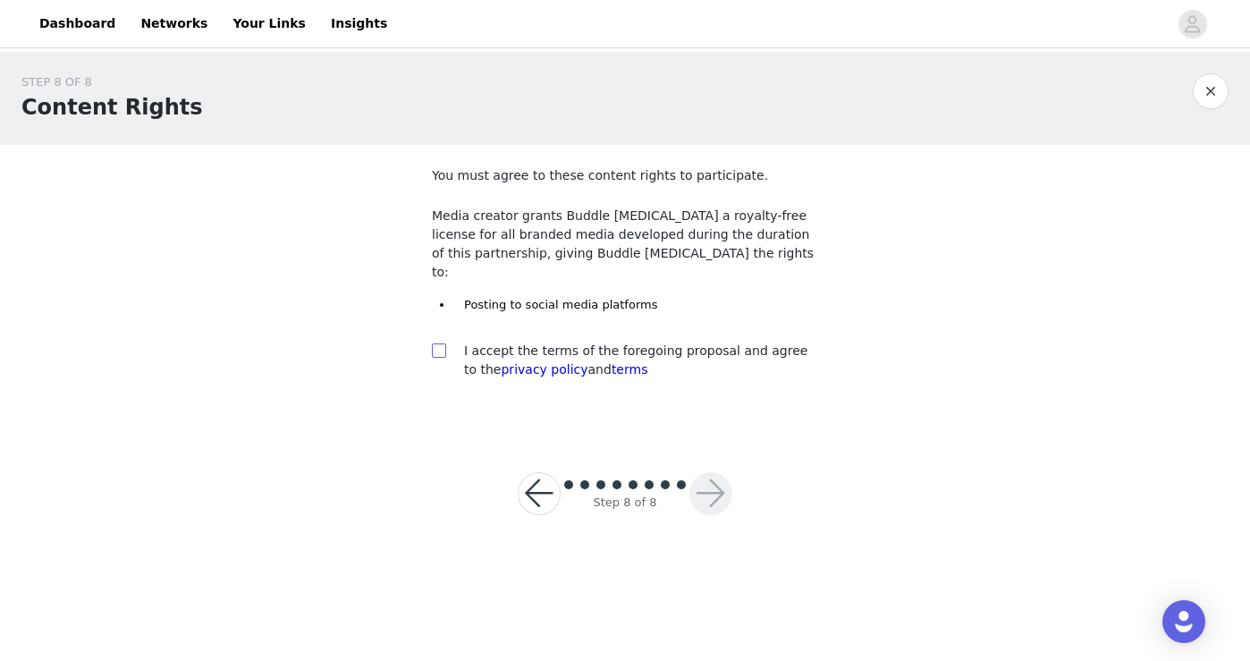
click at [440, 343] on input "checkbox" at bounding box center [438, 349] width 13 height 13
checkbox input "true"
click at [706, 479] on button "button" at bounding box center [711, 493] width 43 height 43
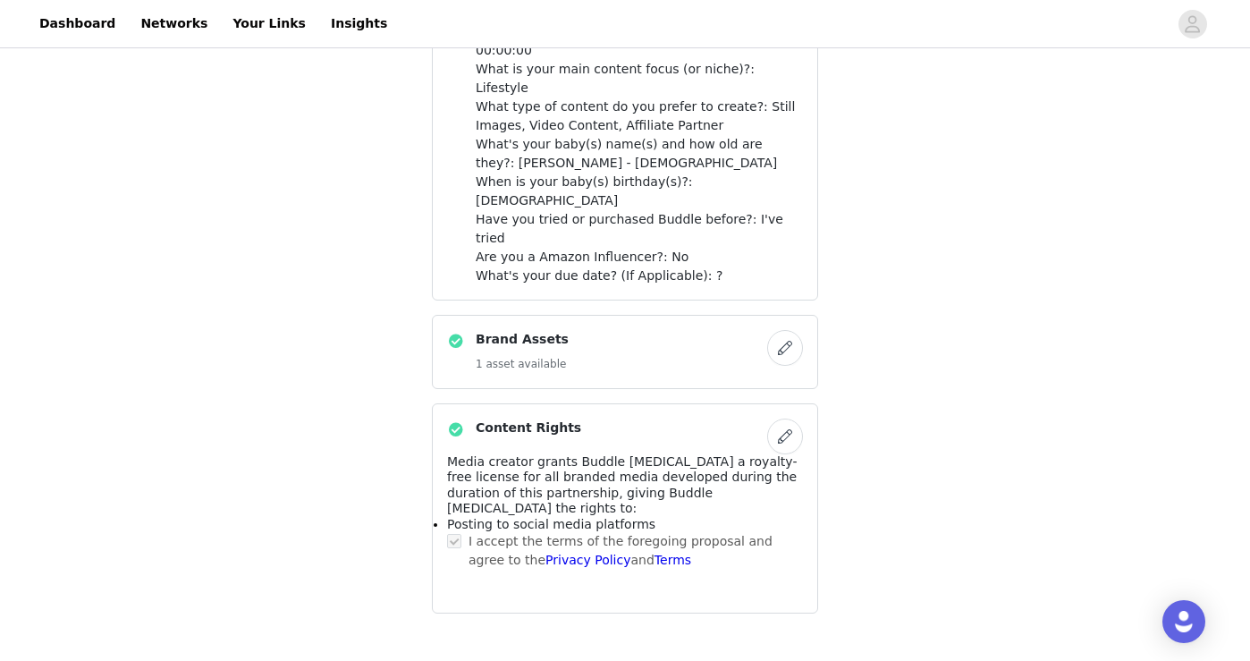
scroll to position [1265, 0]
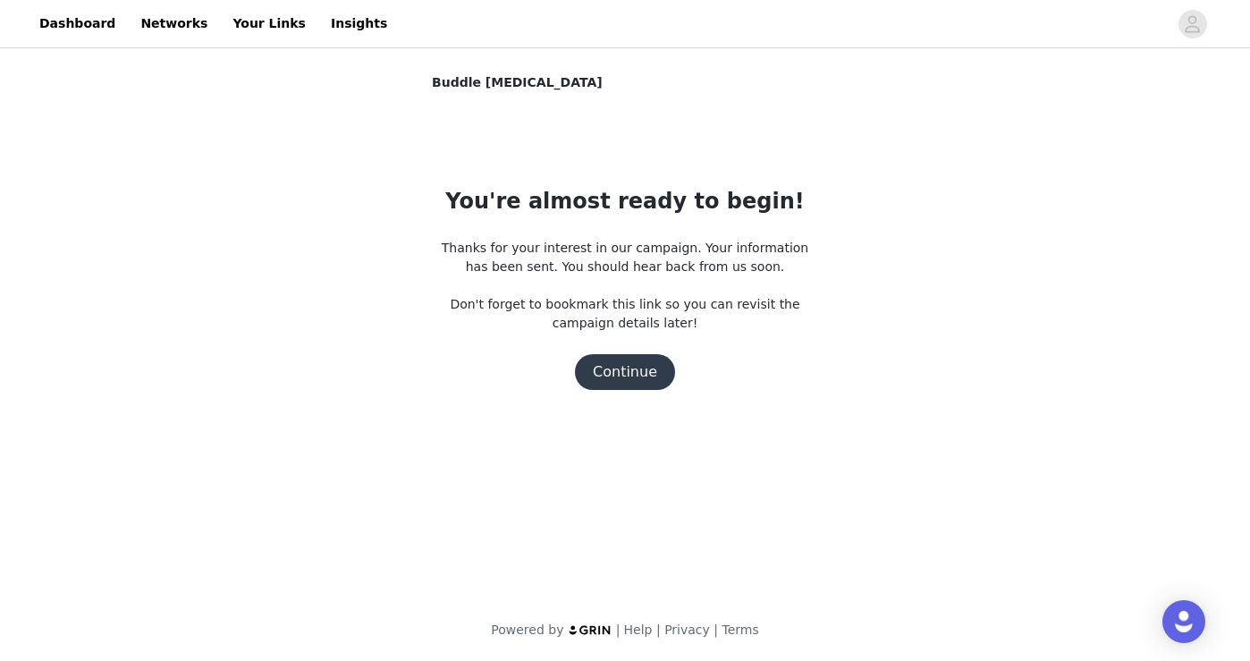
click at [639, 371] on button "Continue" at bounding box center [625, 372] width 100 height 36
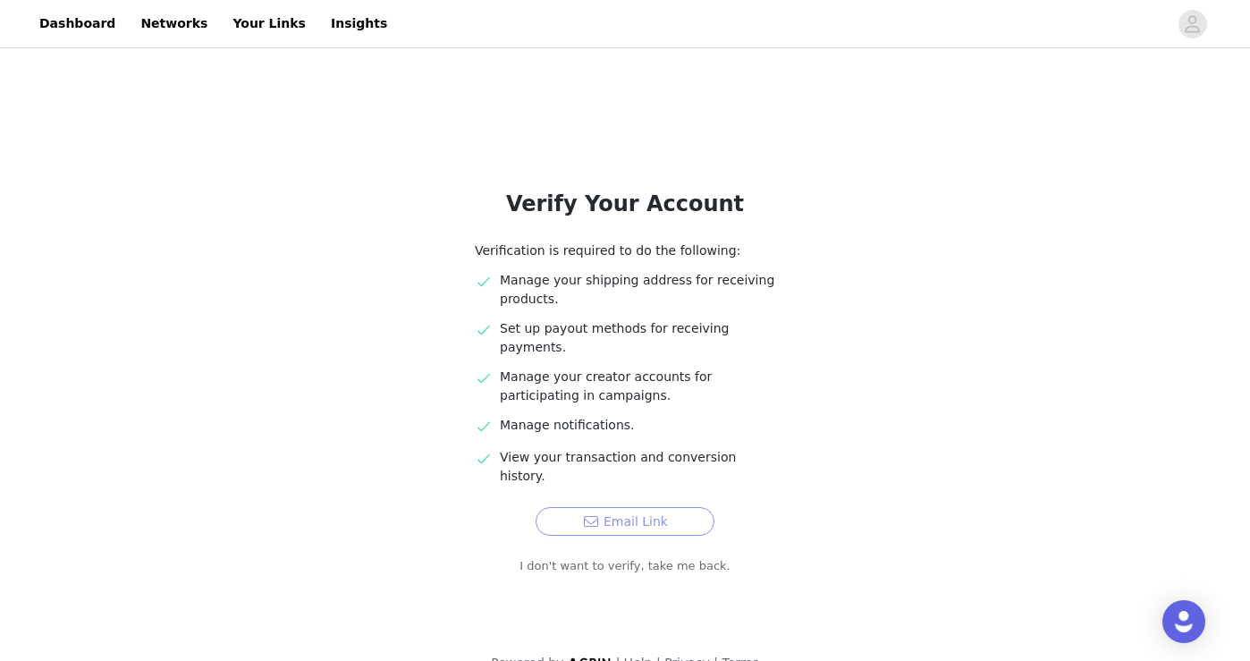
click at [605, 507] on button "Email Link" at bounding box center [625, 521] width 179 height 29
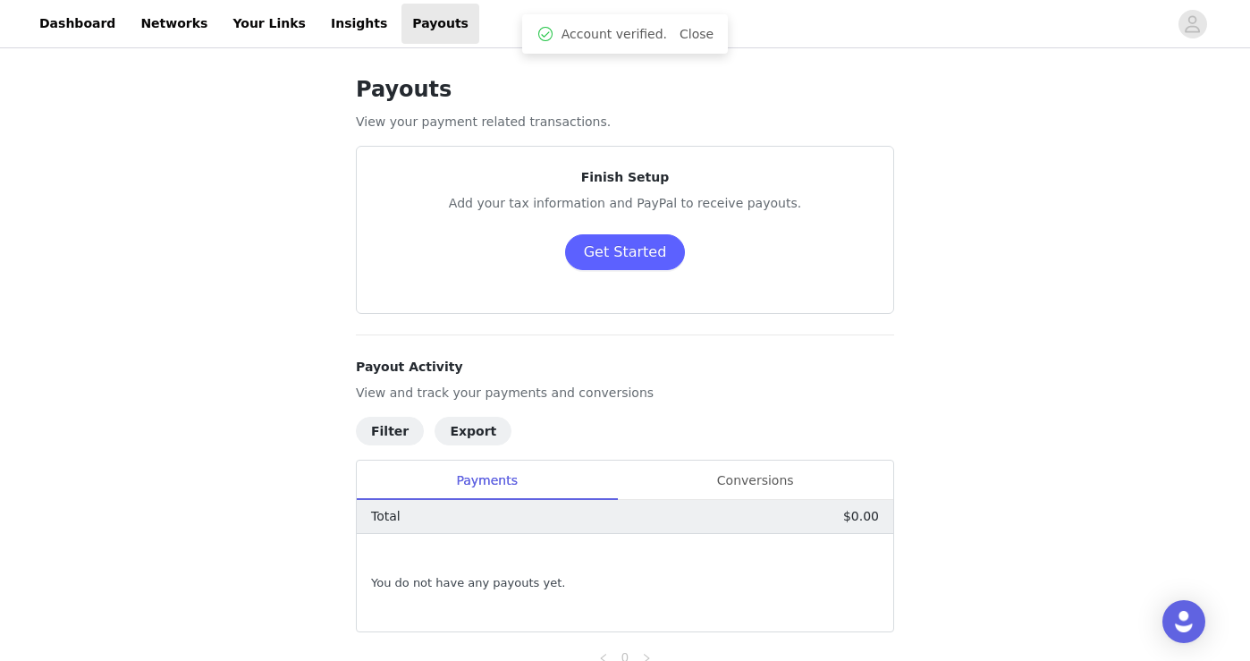
click at [742, 352] on div "Payouts View your payment related transactions. Finish Setup Add your tax infor…" at bounding box center [625, 371] width 581 height 638
click at [698, 34] on link "Close" at bounding box center [697, 34] width 34 height 14
